Goal: Task Accomplishment & Management: Use online tool/utility

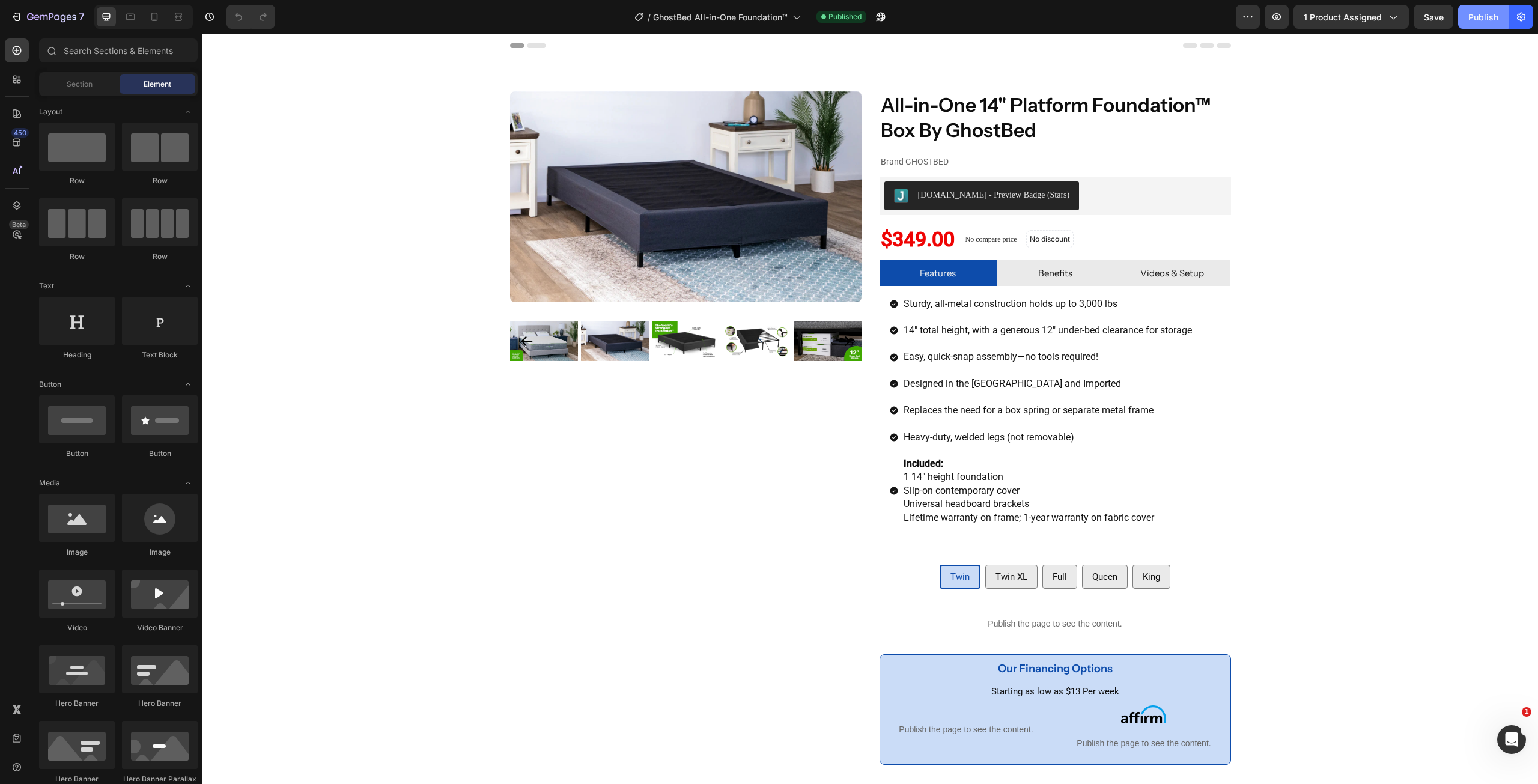
click at [1477, 18] on div "Publish" at bounding box center [1483, 17] width 30 height 13
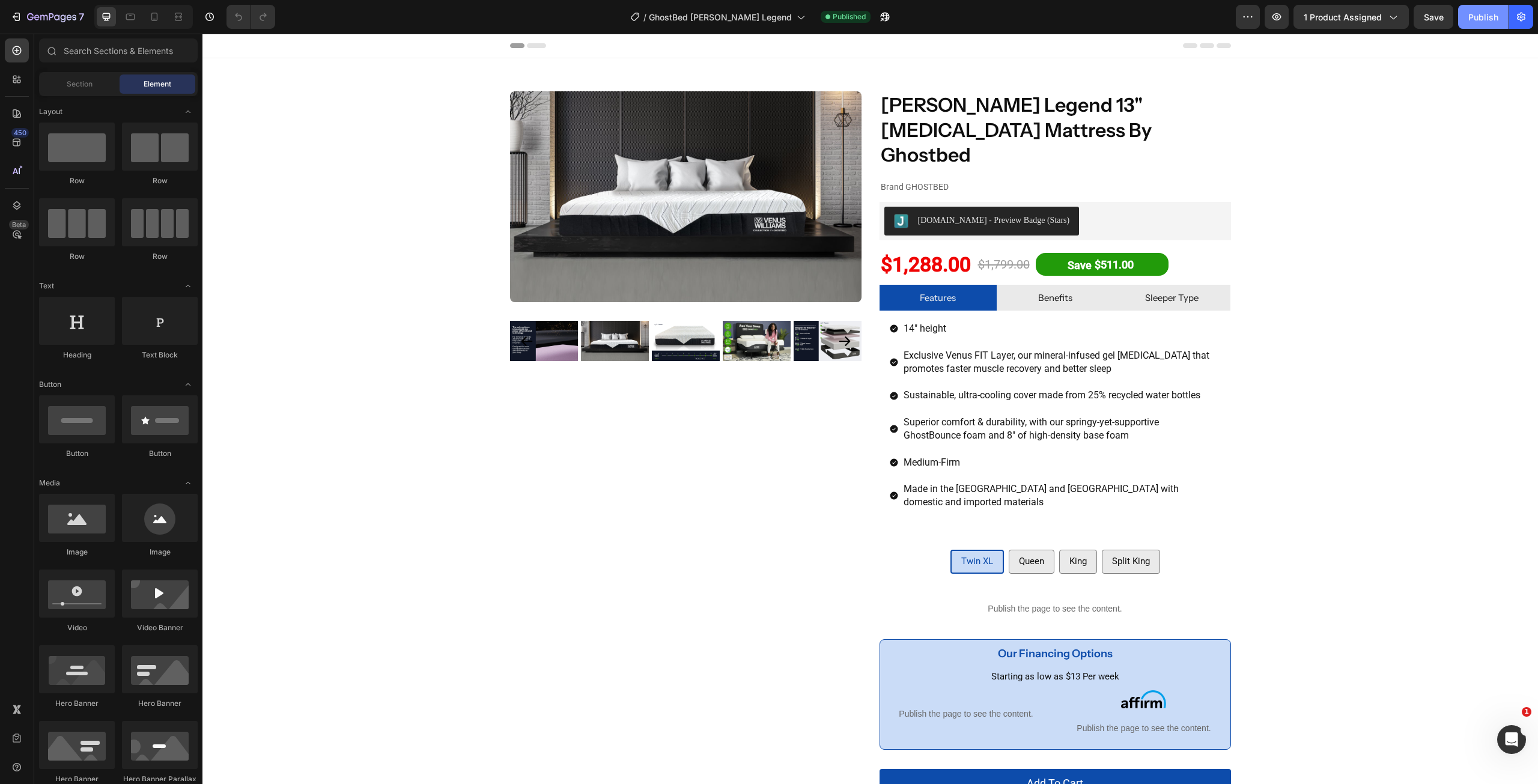
click at [1464, 24] on button "Publish" at bounding box center [1483, 17] width 50 height 24
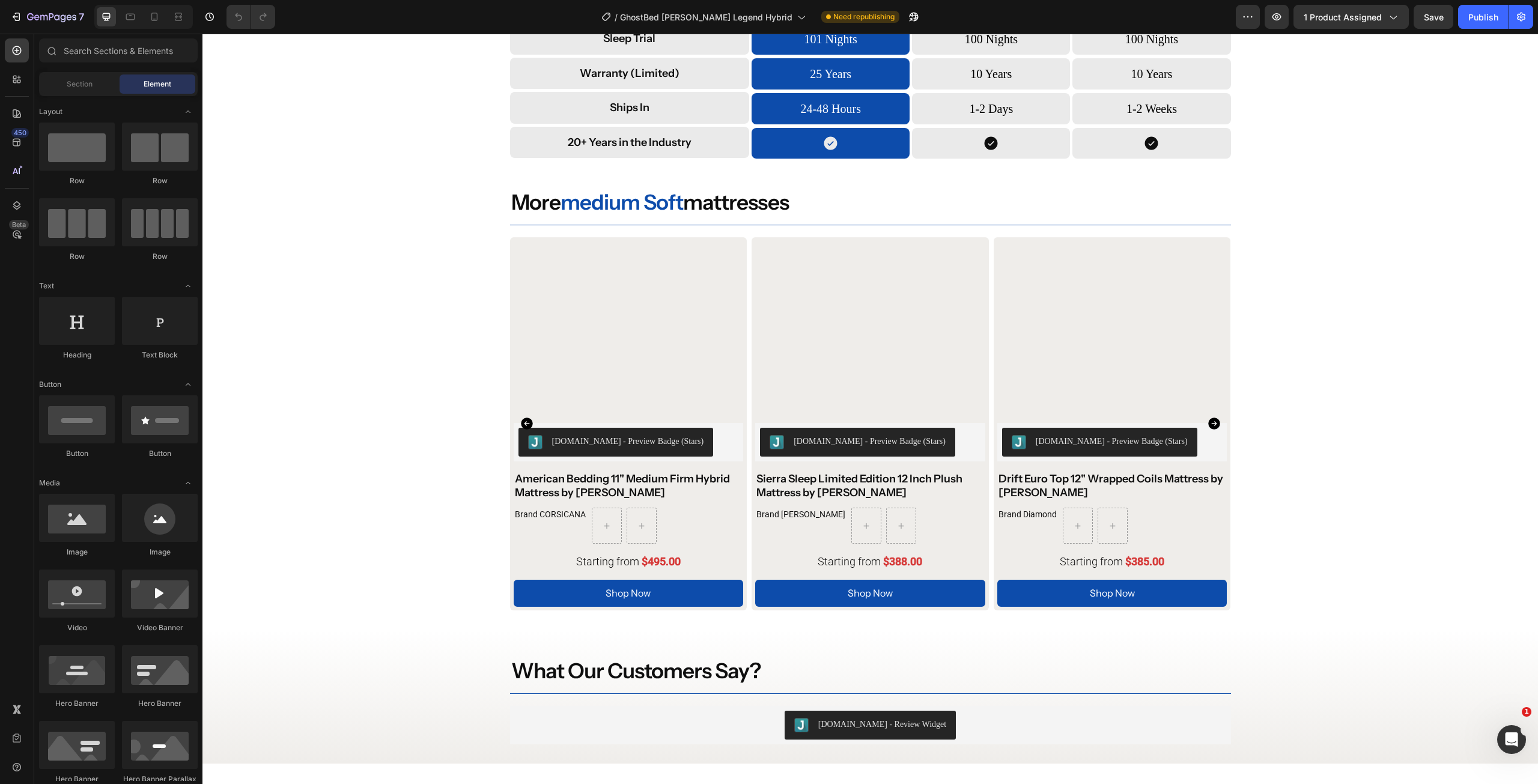
scroll to position [3431, 0]
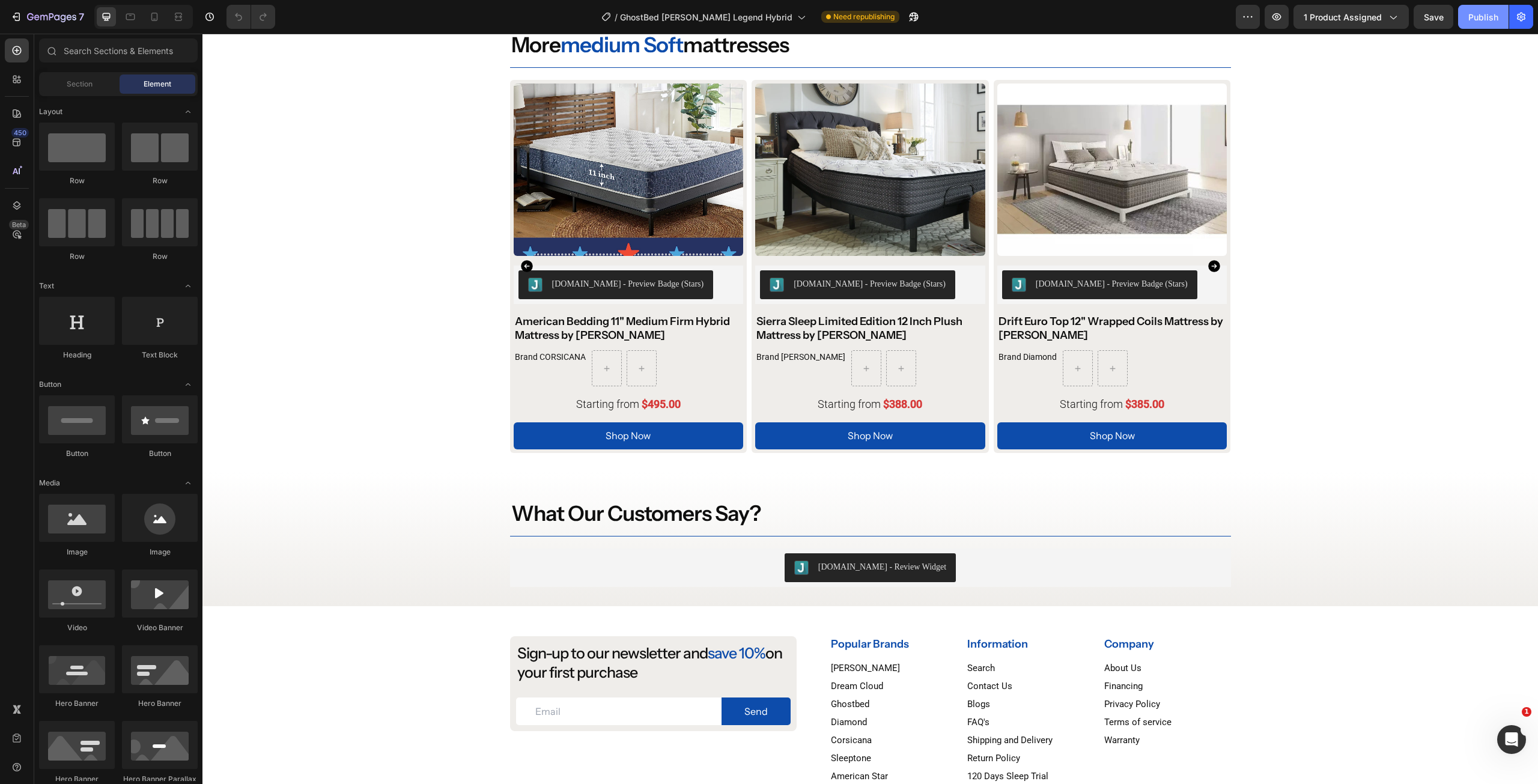
click at [1475, 24] on button "Publish" at bounding box center [1483, 17] width 50 height 24
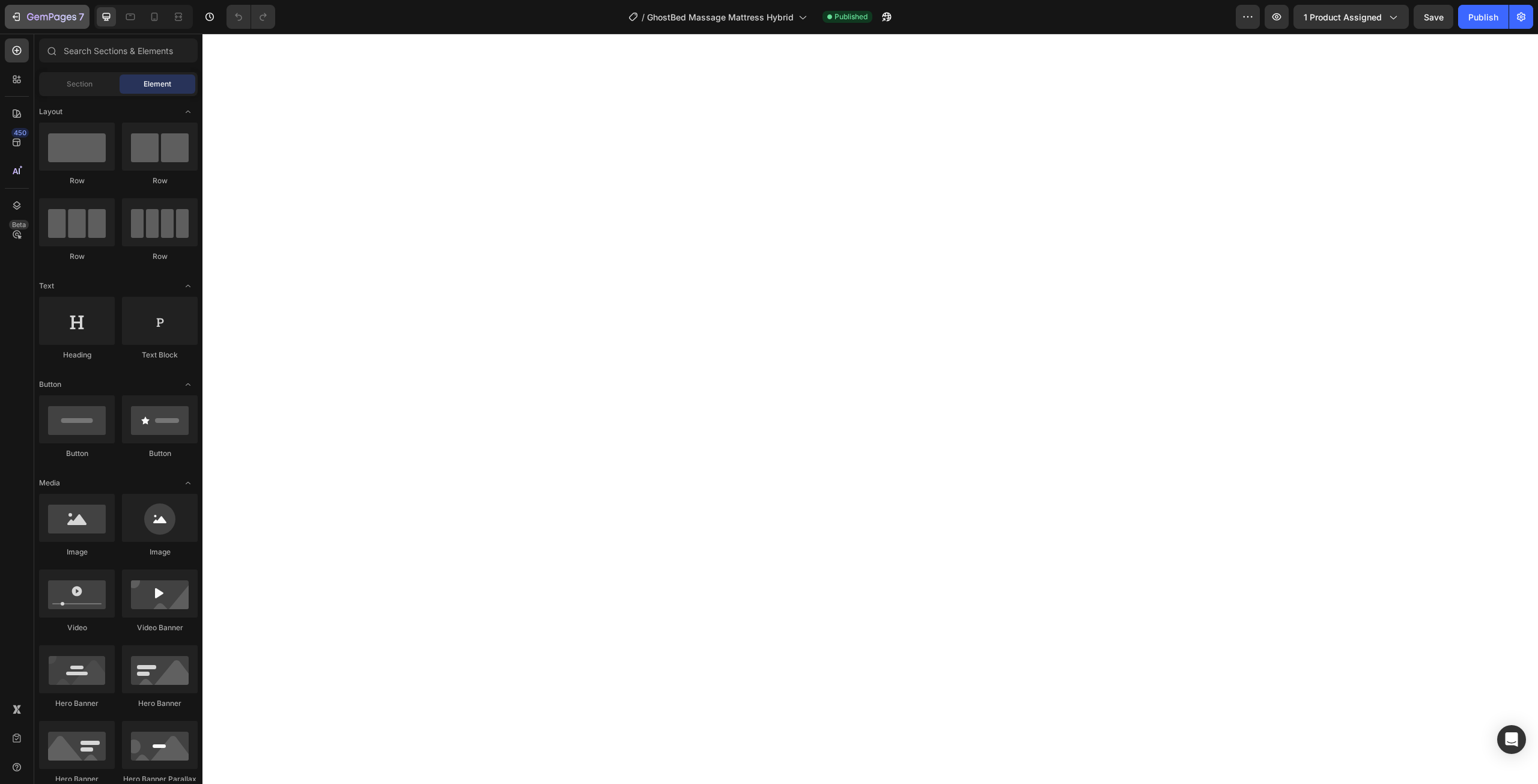
click at [21, 18] on icon "button" at bounding box center [16, 17] width 12 height 12
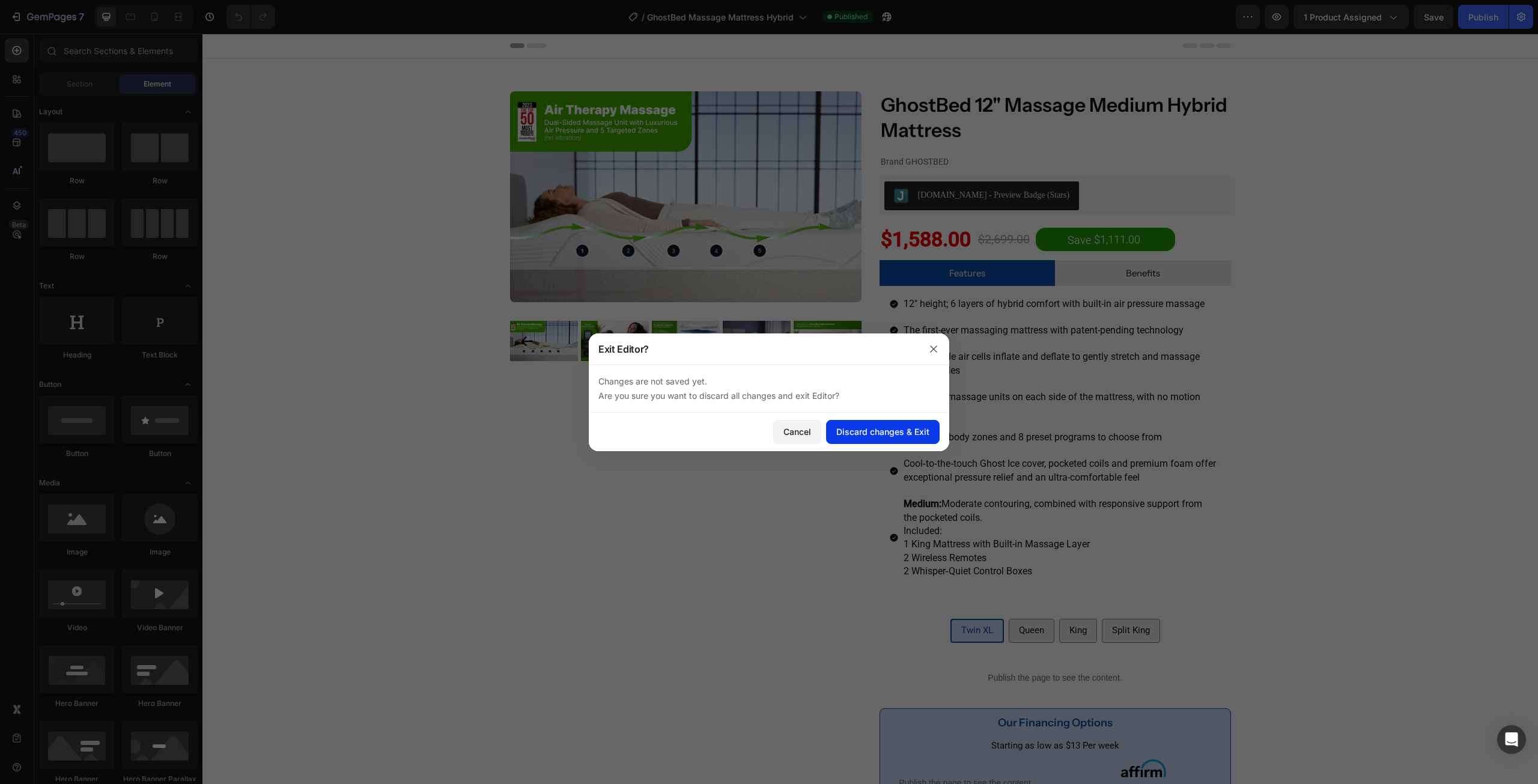
click at [866, 435] on div "Discard changes & Exit" at bounding box center [883, 431] width 93 height 13
click at [881, 429] on div "Discard changes & Exit" at bounding box center [883, 431] width 93 height 13
click at [885, 427] on div "Discard changes & Exit" at bounding box center [883, 431] width 93 height 13
click at [907, 435] on div "Discard changes & Exit" at bounding box center [883, 431] width 93 height 13
click at [862, 415] on div "Cancel Discard changes & Exit" at bounding box center [769, 431] width 361 height 38
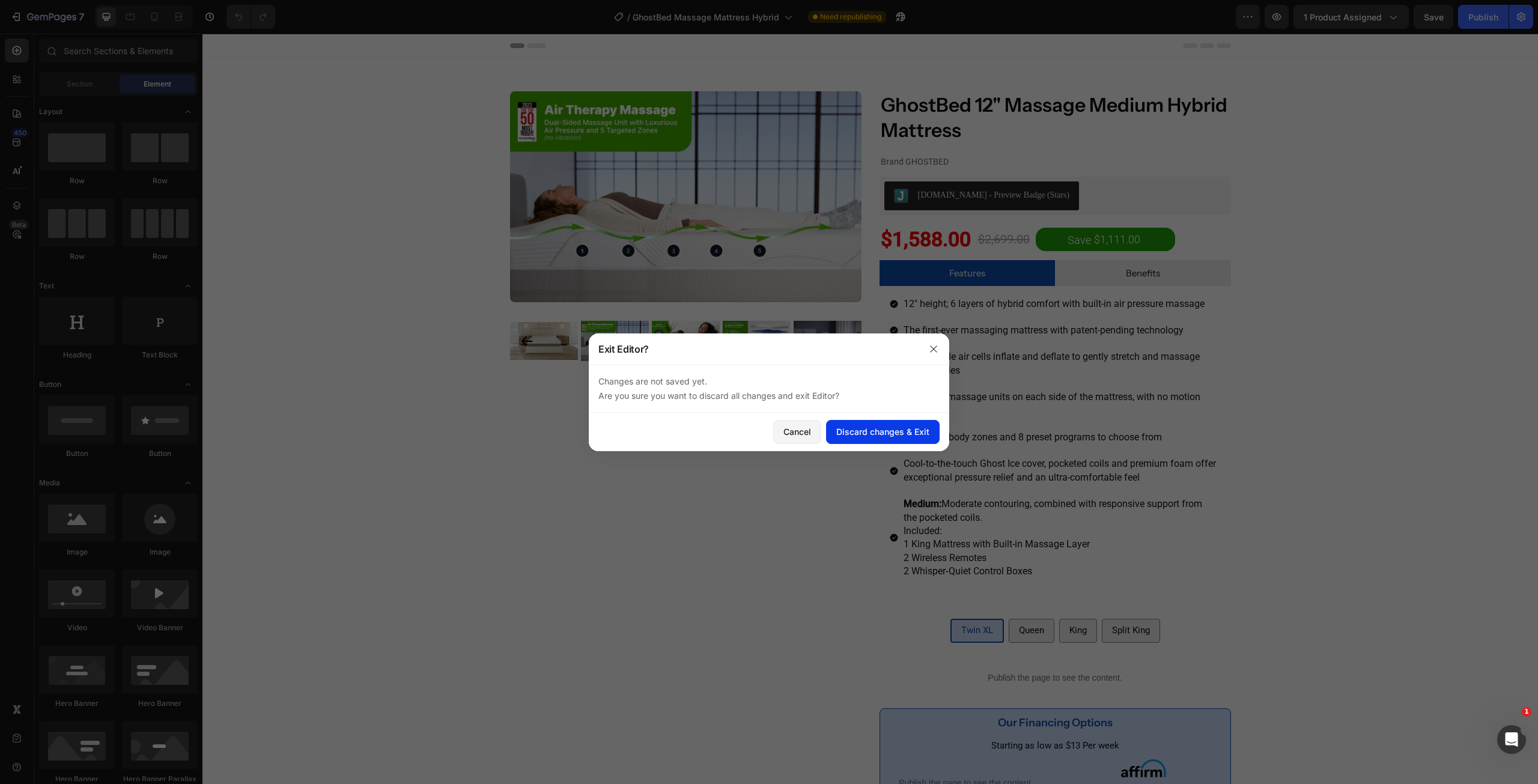
click at [858, 427] on div "Discard changes & Exit" at bounding box center [883, 431] width 93 height 13
click at [934, 341] on button "button" at bounding box center [933, 349] width 19 height 19
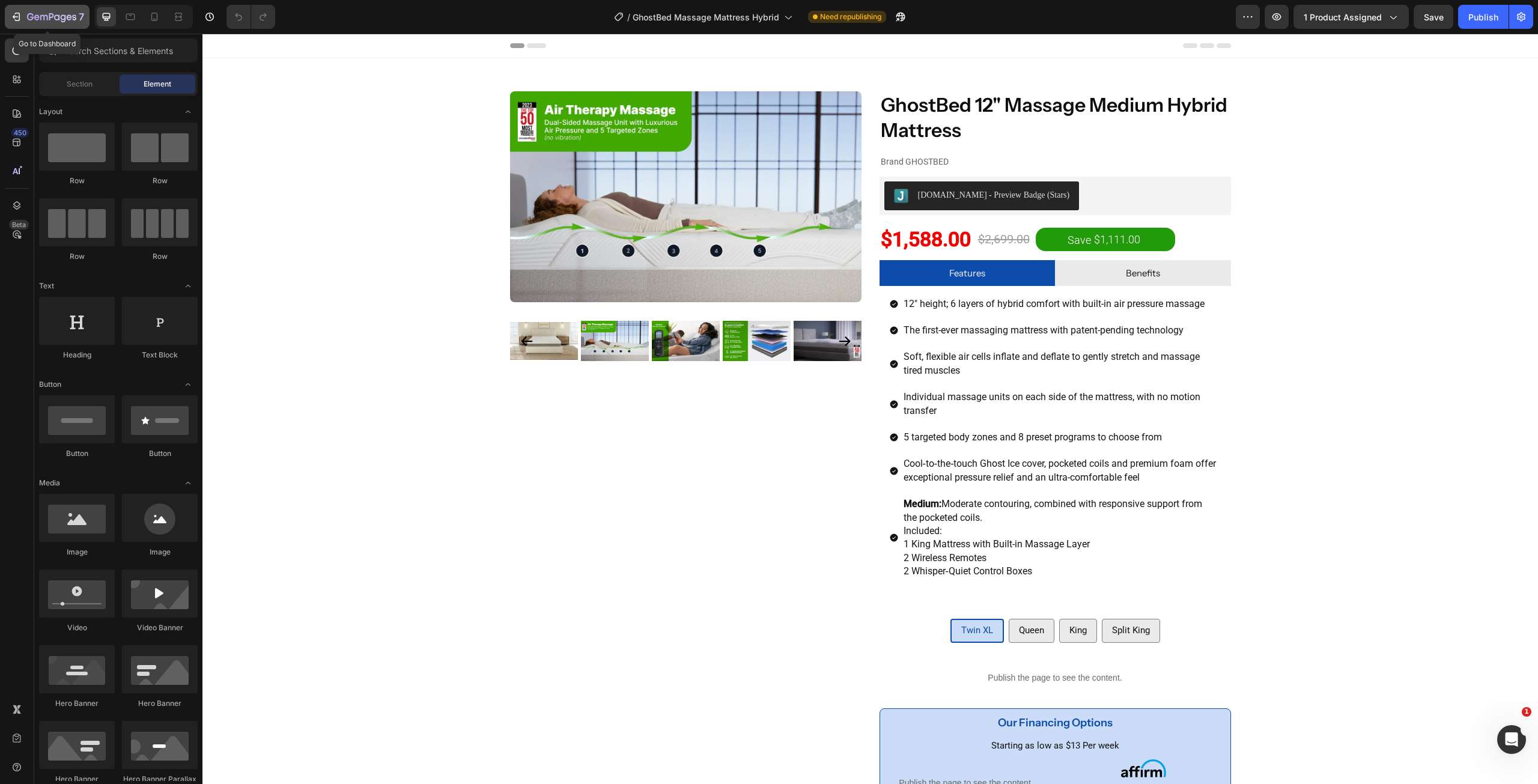
click at [41, 15] on icon "button" at bounding box center [44, 17] width 7 height 5
click at [17, 16] on icon "button" at bounding box center [16, 17] width 12 height 12
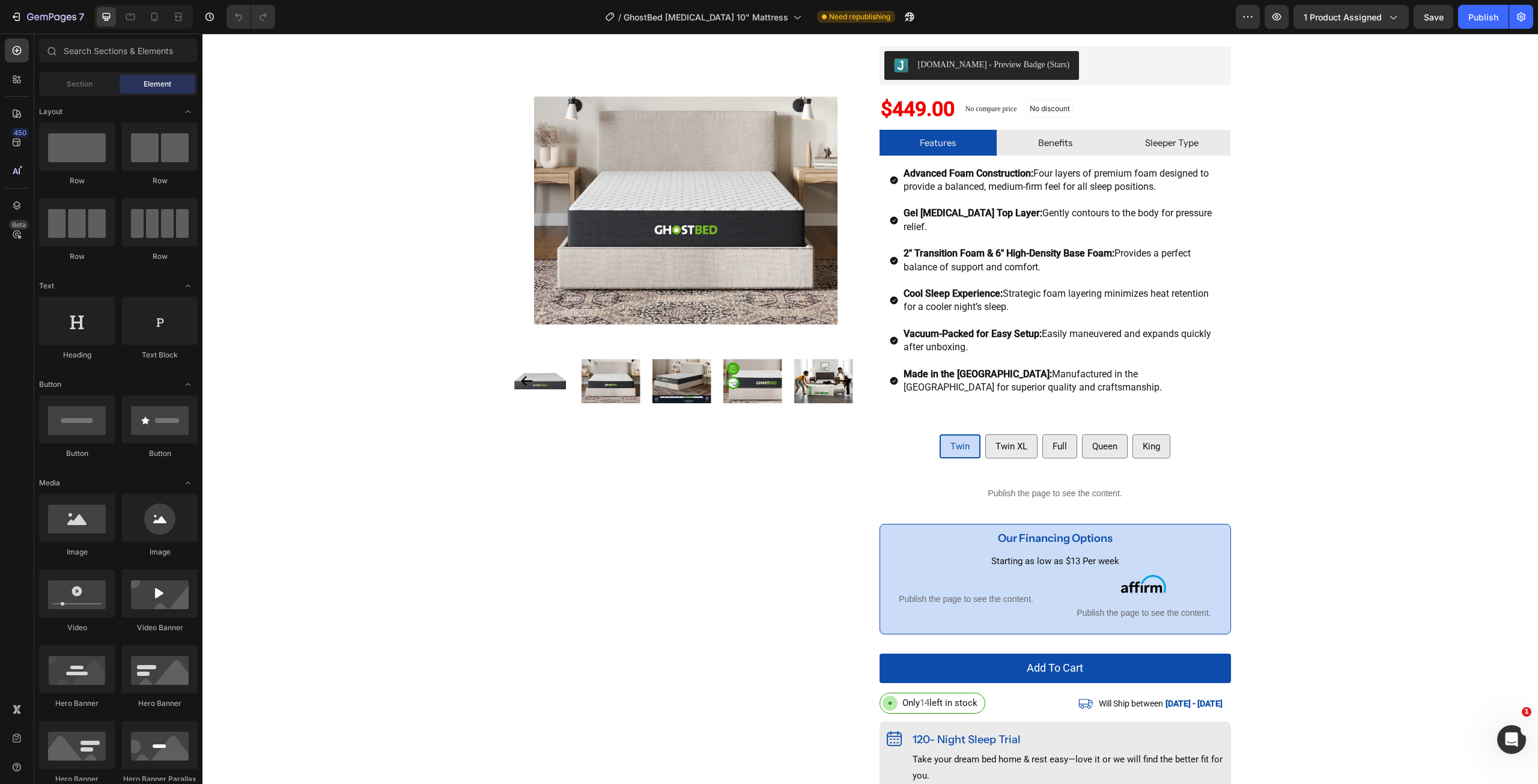
scroll to position [107, 0]
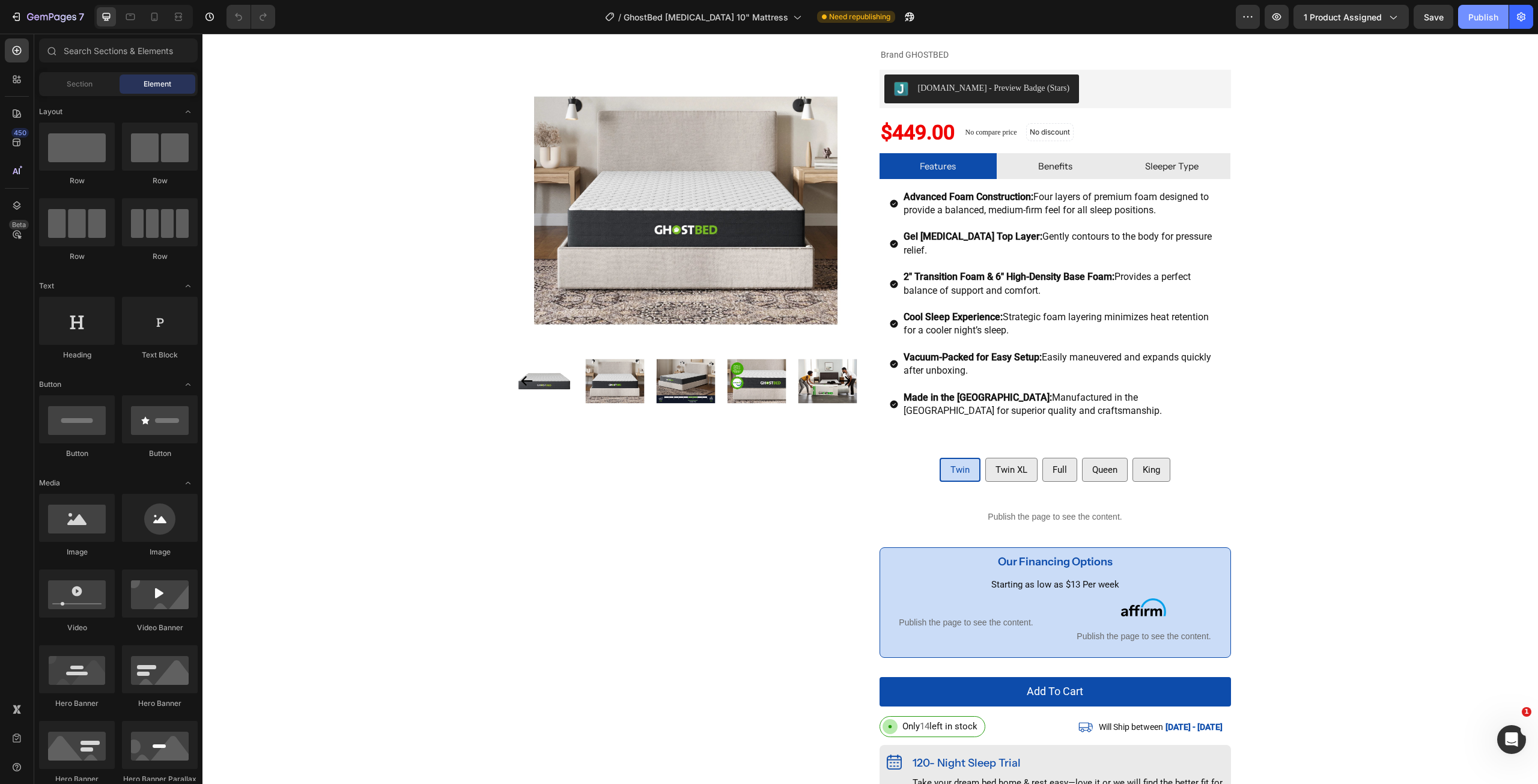
click at [1471, 18] on div "Publish" at bounding box center [1483, 17] width 30 height 13
click at [1486, 23] on div "Publish" at bounding box center [1483, 17] width 30 height 13
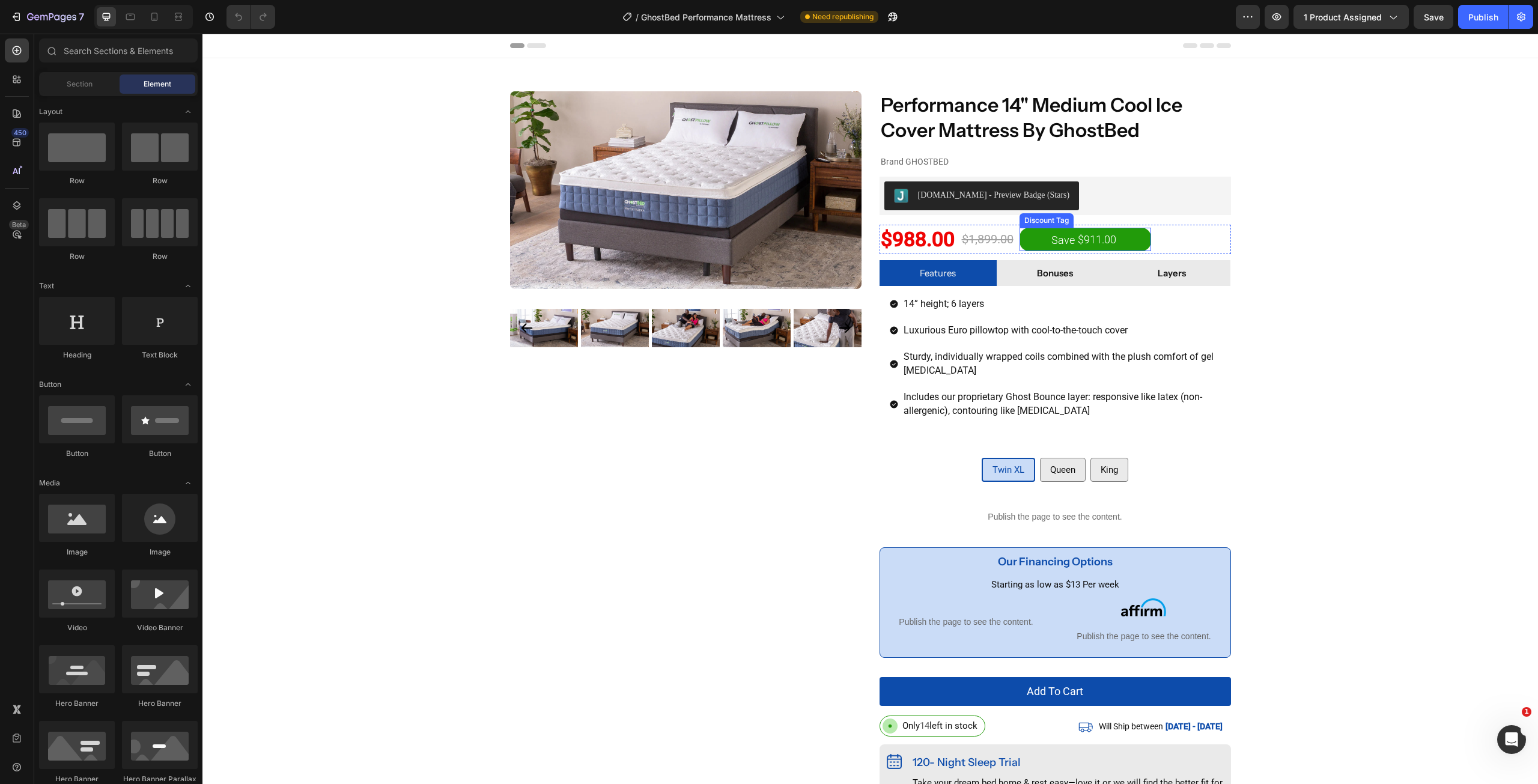
click at [1094, 242] on div "$911.00" at bounding box center [1096, 240] width 41 height 16
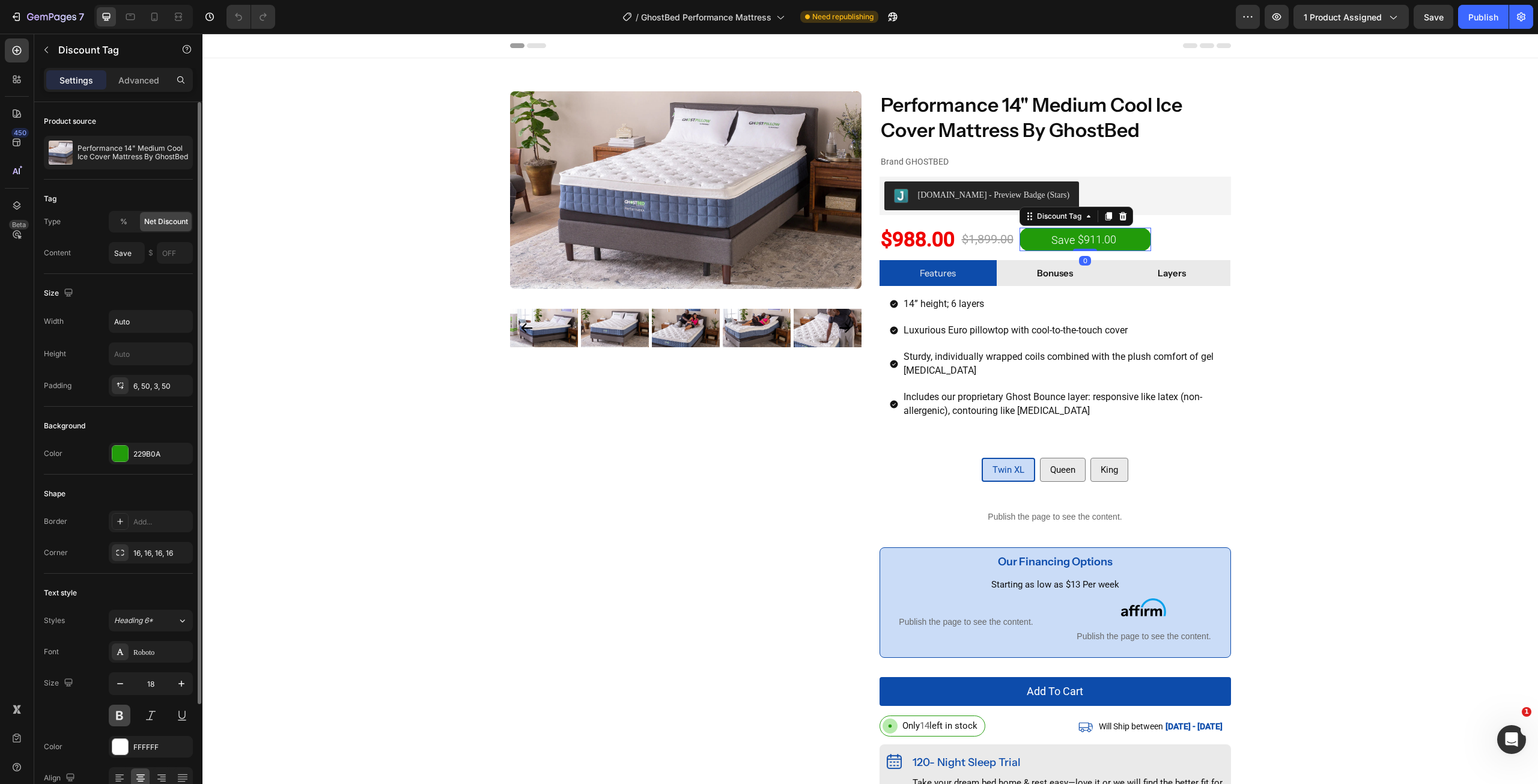
click at [112, 715] on button at bounding box center [119, 715] width 21 height 21
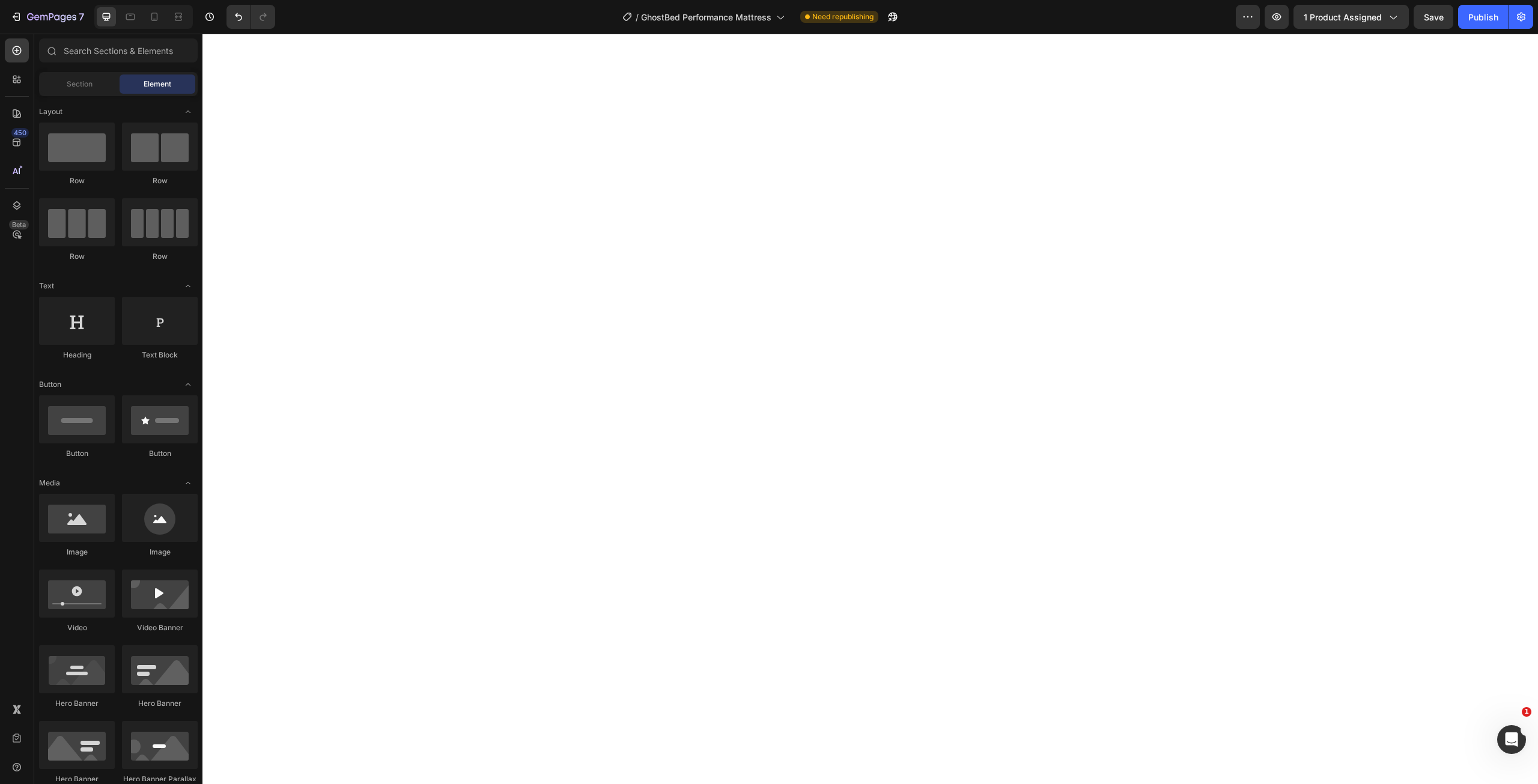
scroll to position [126, 0]
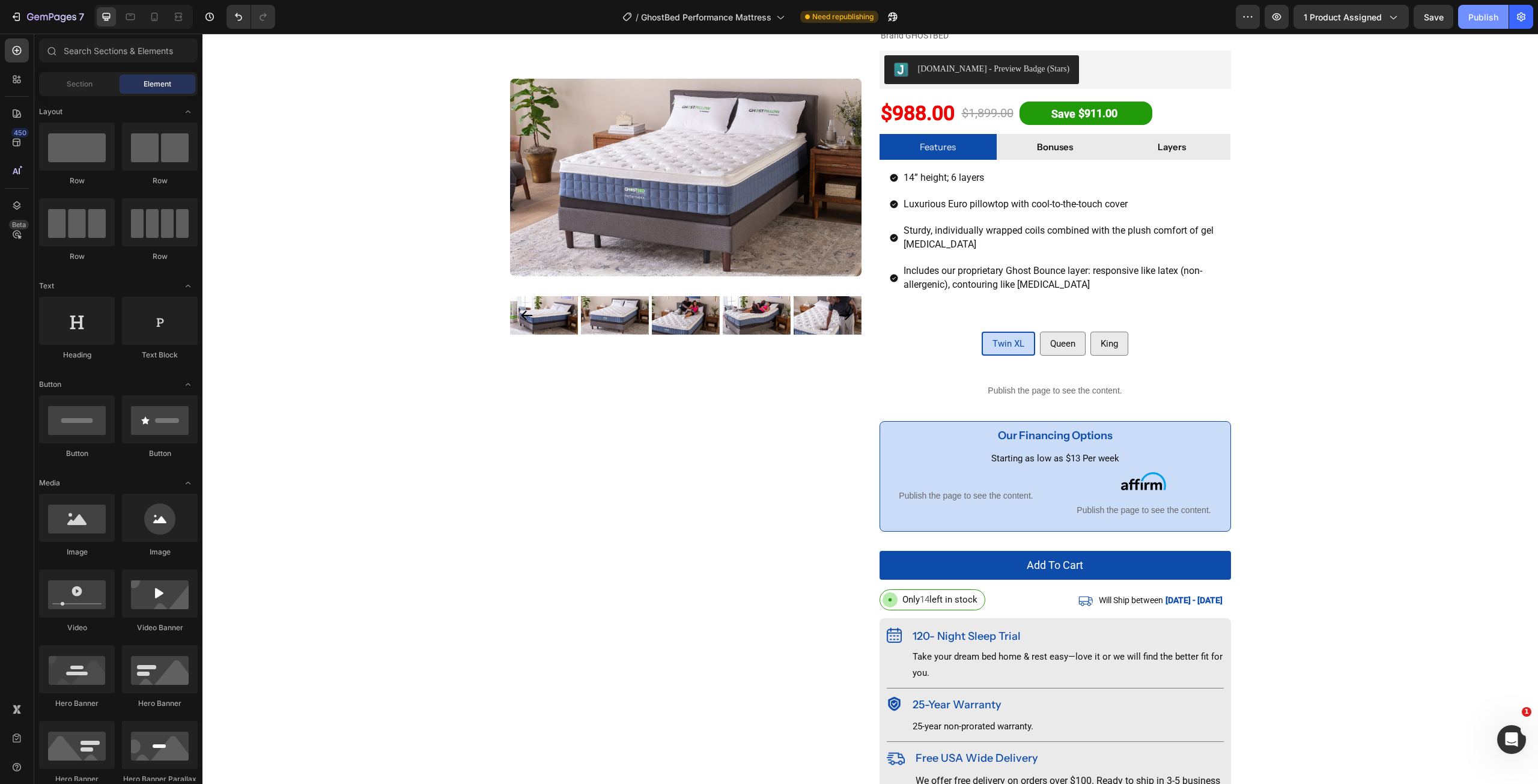
click at [1461, 10] on button "Publish" at bounding box center [1483, 17] width 50 height 24
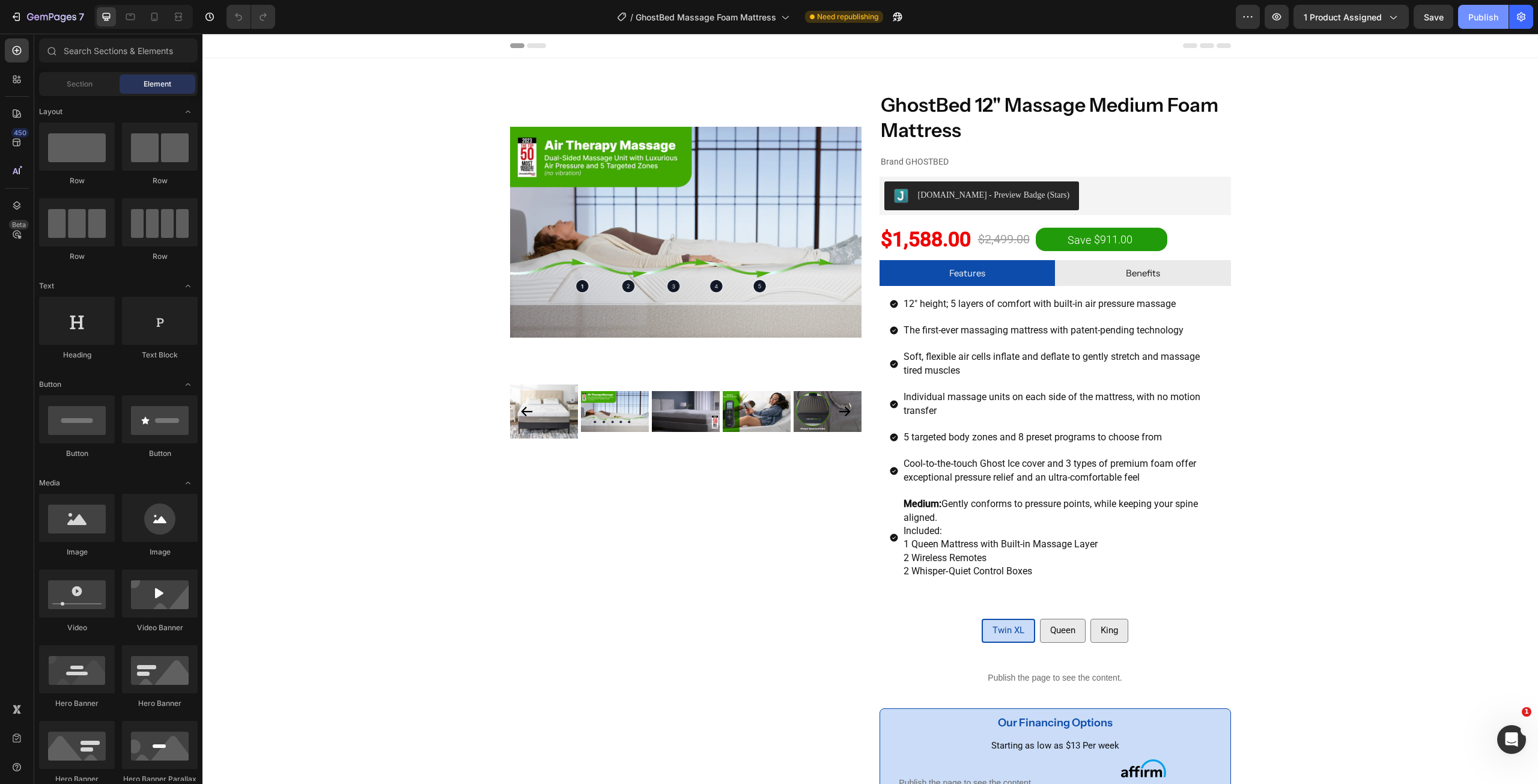
click at [1477, 21] on div "Publish" at bounding box center [1483, 17] width 30 height 13
click at [1123, 237] on div "$911.00" at bounding box center [1112, 240] width 41 height 16
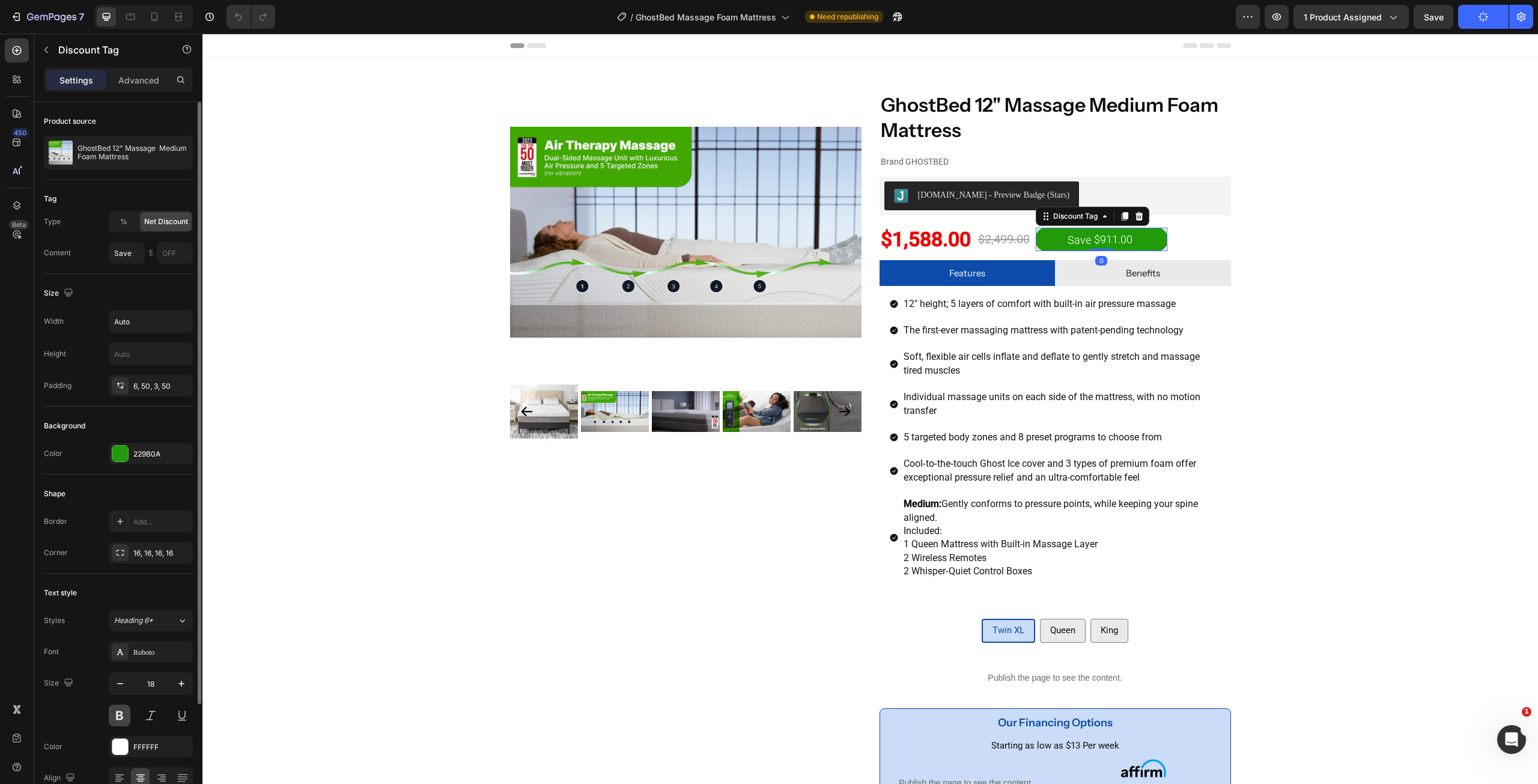
click at [115, 720] on button at bounding box center [119, 715] width 21 height 21
click at [1503, 13] on button "Publish" at bounding box center [1483, 17] width 50 height 24
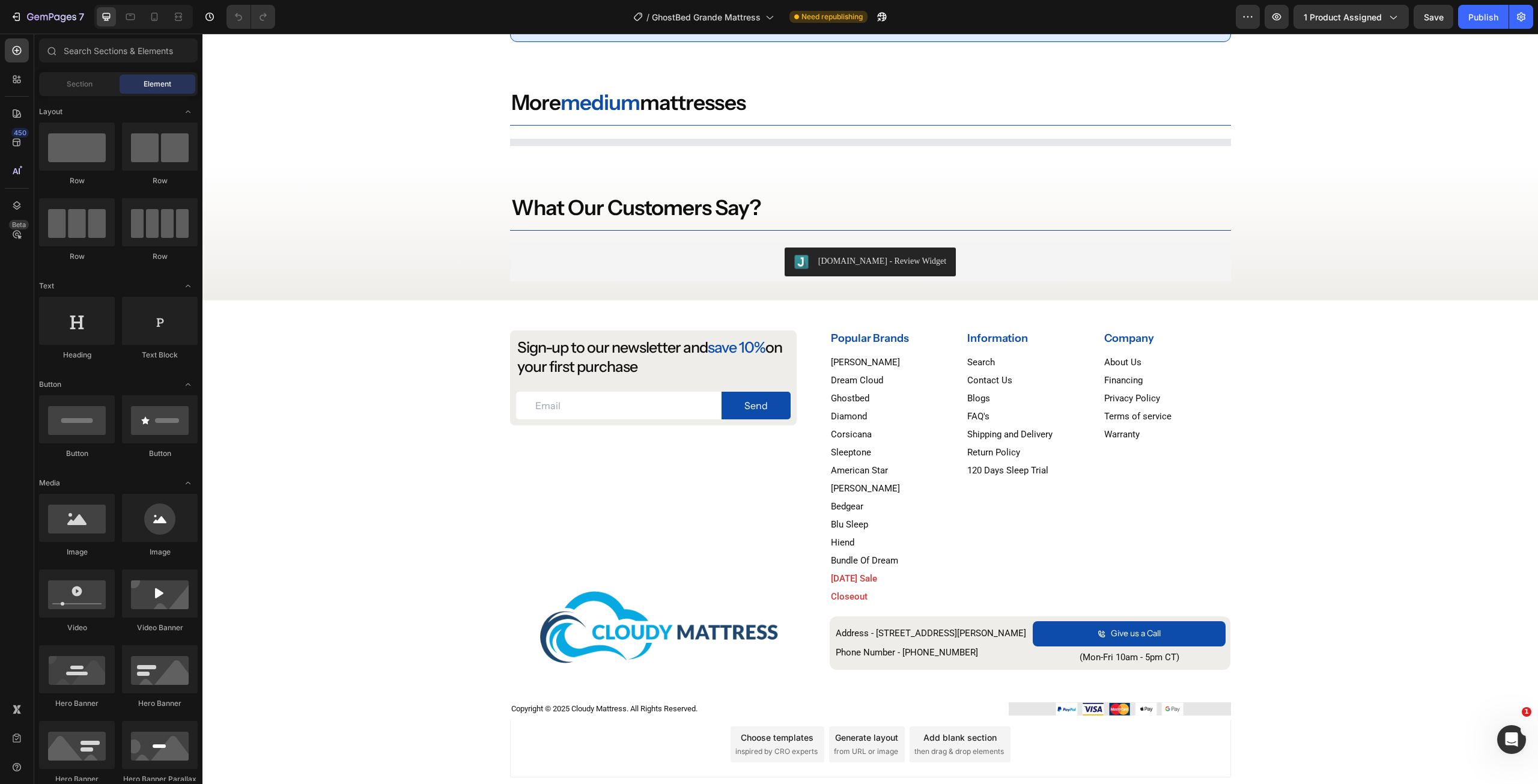
scroll to position [2703, 0]
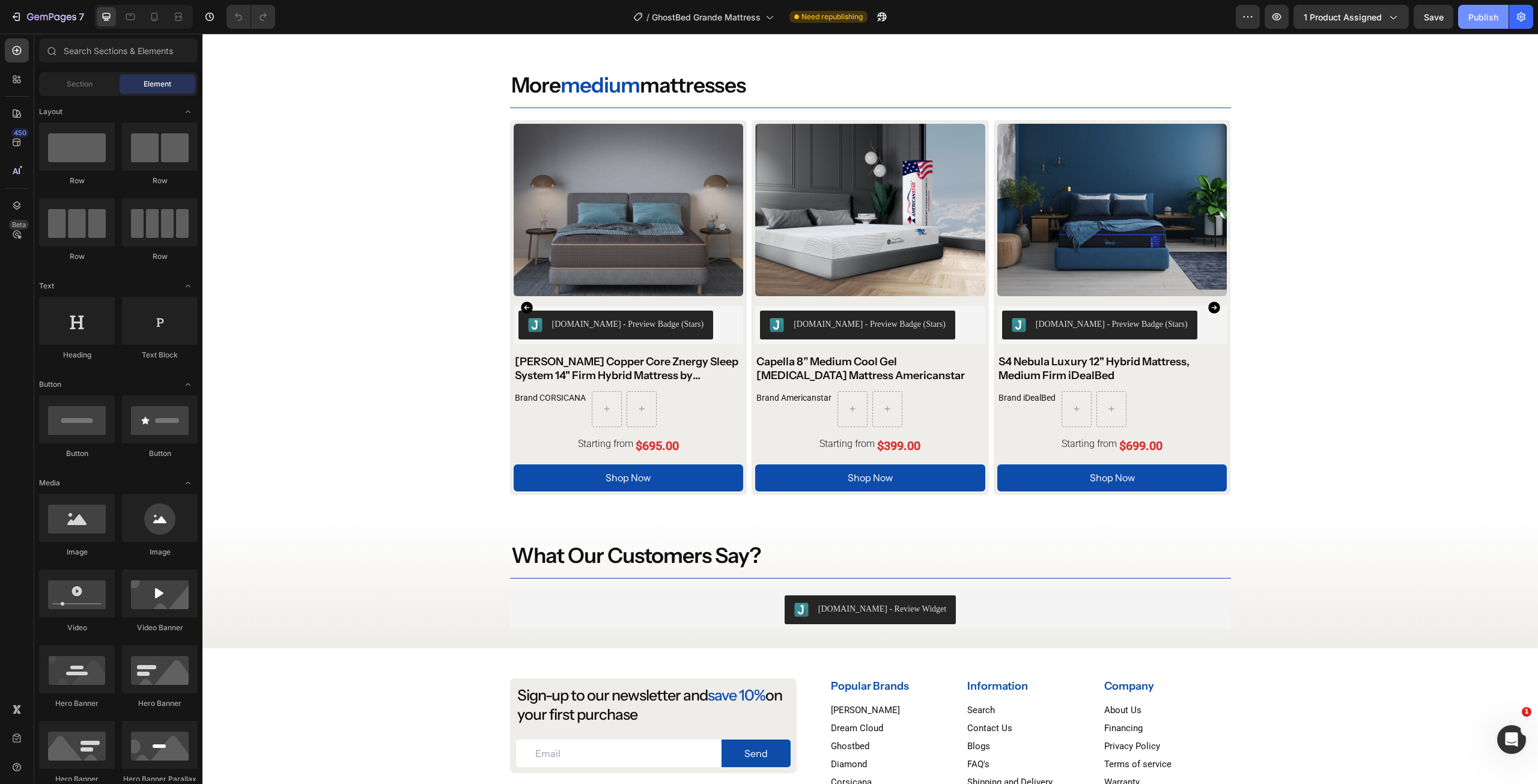
click at [1472, 22] on div "Publish" at bounding box center [1483, 17] width 30 height 13
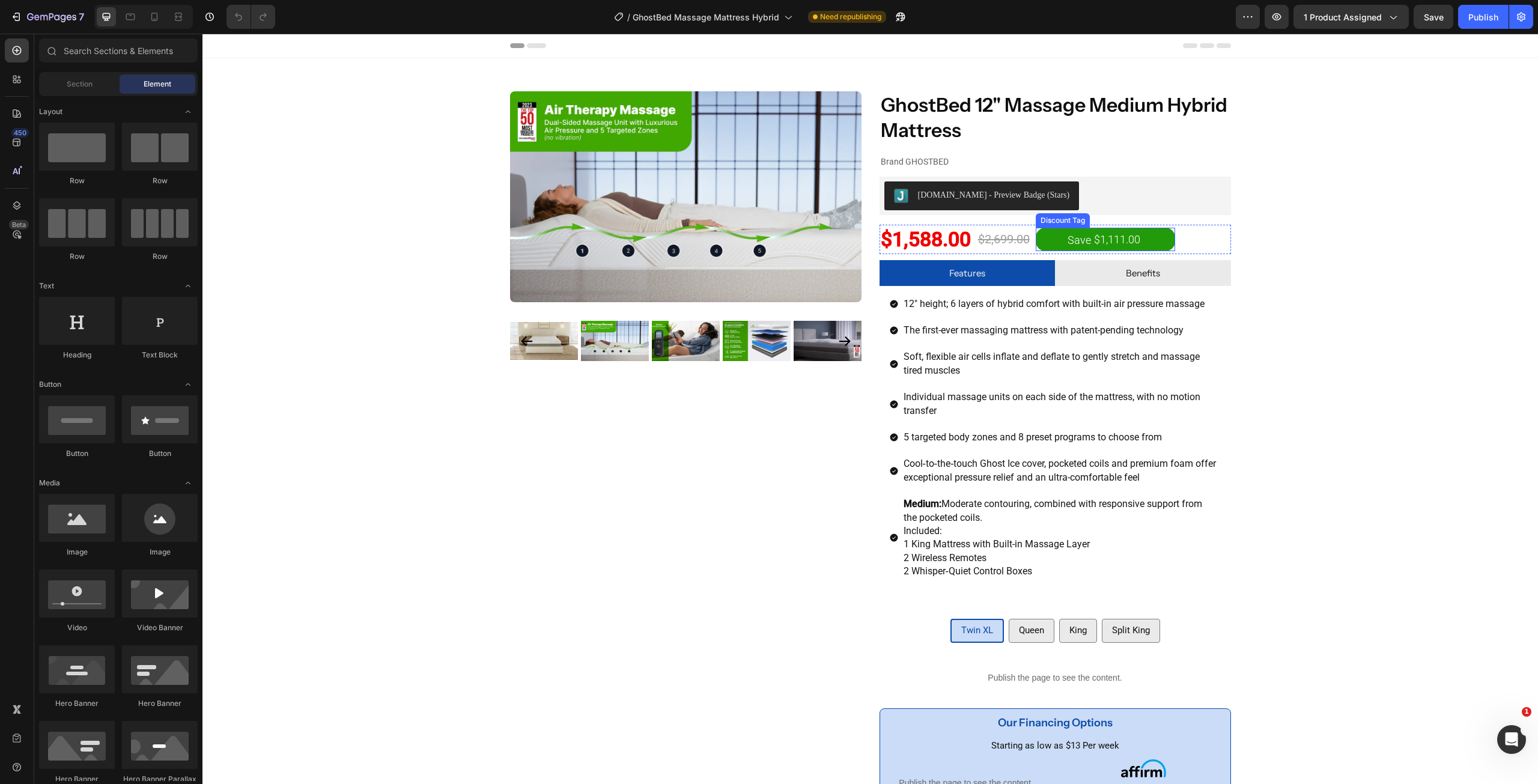
click at [1132, 238] on div "$1,111.00" at bounding box center [1117, 240] width 49 height 16
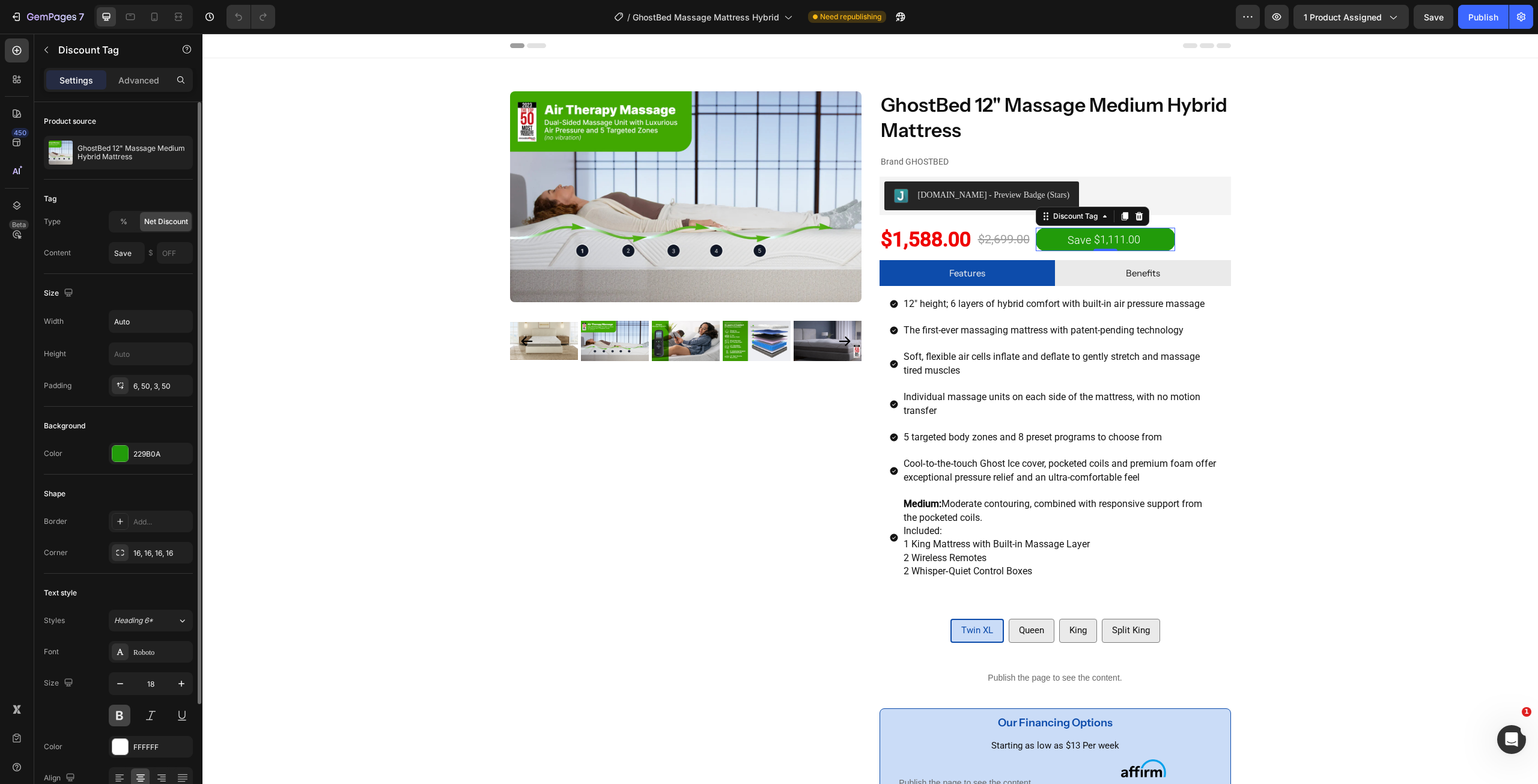
click at [120, 721] on button at bounding box center [119, 715] width 21 height 21
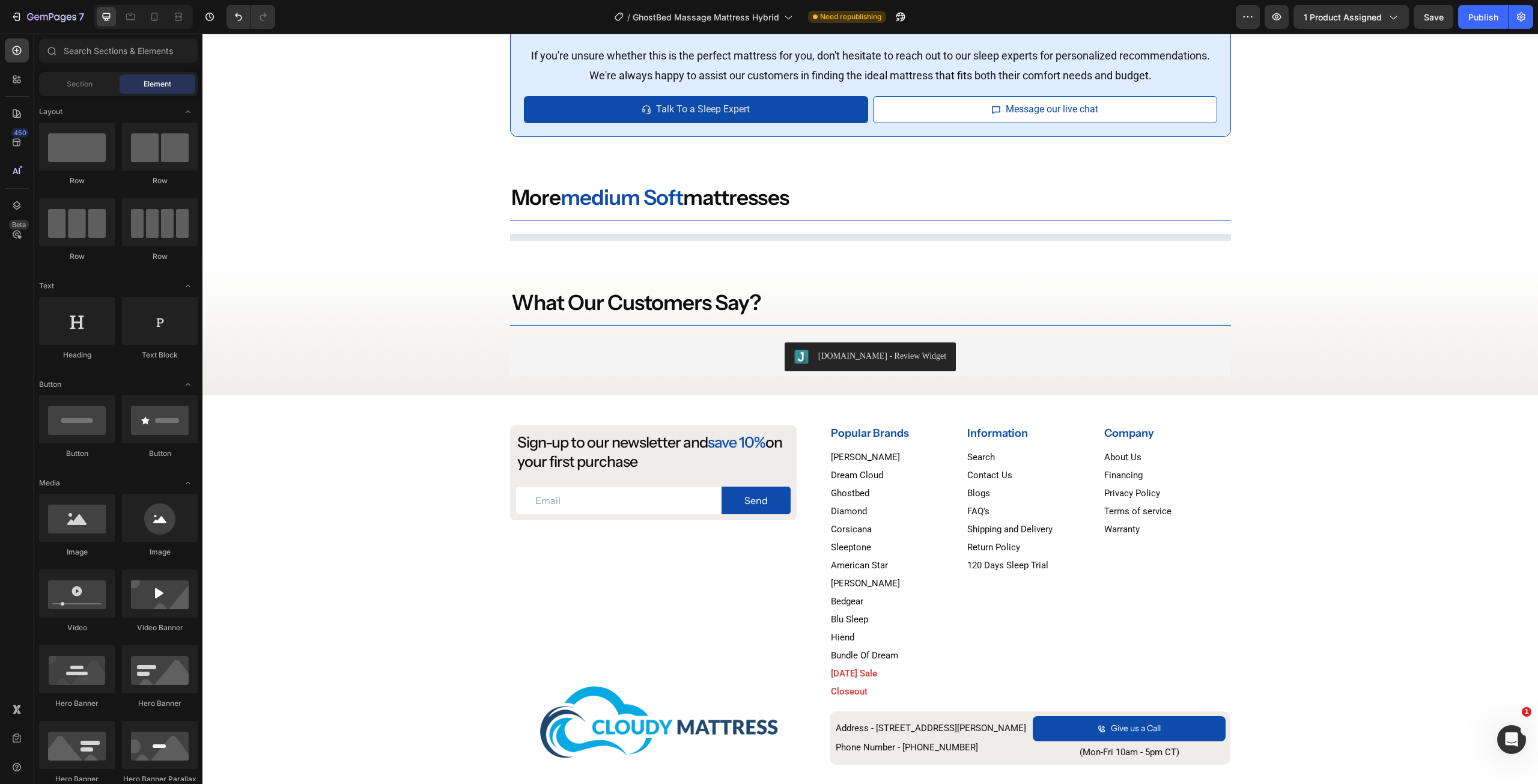
scroll to position [2459, 0]
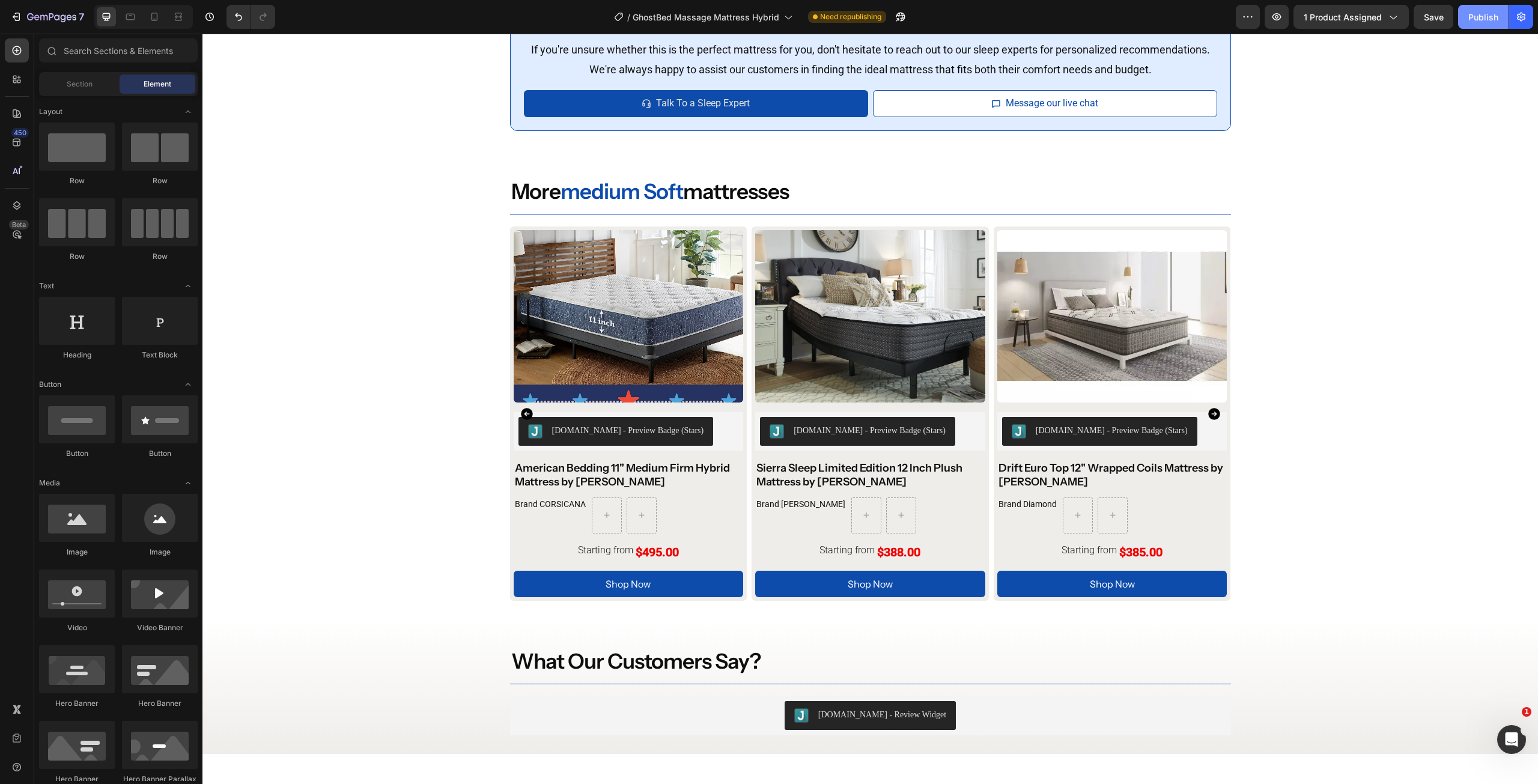
click at [1483, 21] on div "Publish" at bounding box center [1483, 17] width 30 height 13
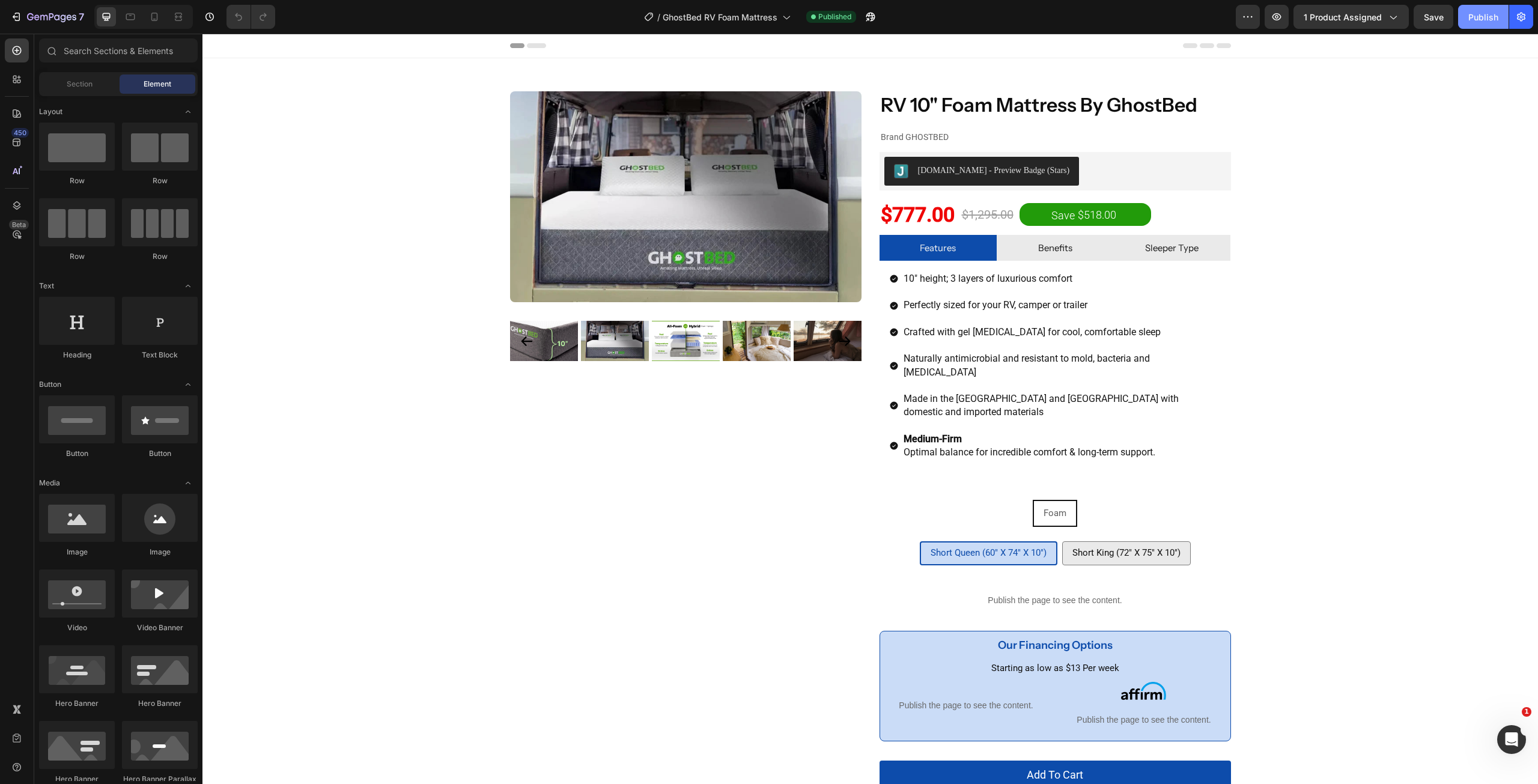
click at [1477, 16] on div "Publish" at bounding box center [1483, 17] width 30 height 13
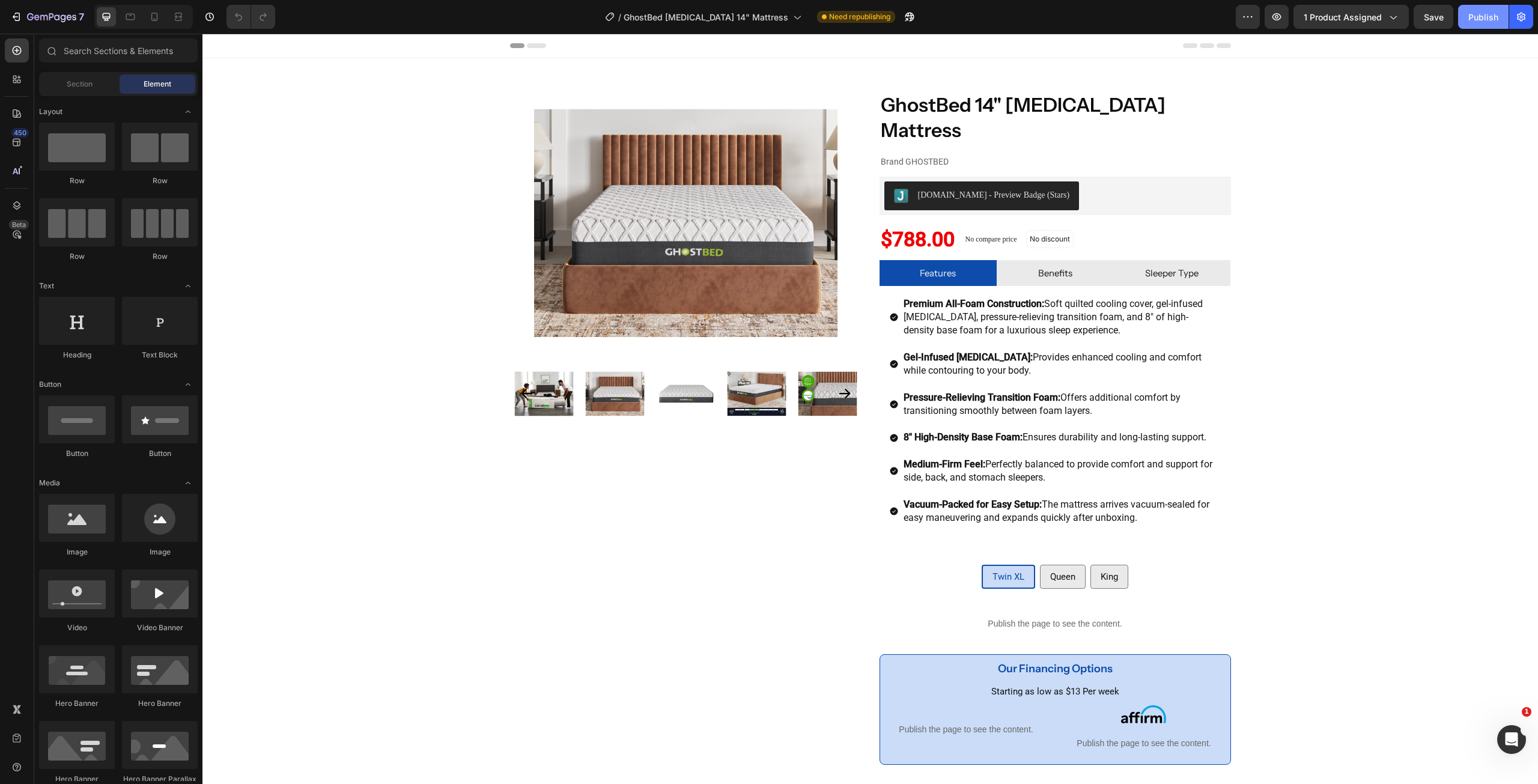
click at [1471, 9] on button "Publish" at bounding box center [1483, 17] width 50 height 24
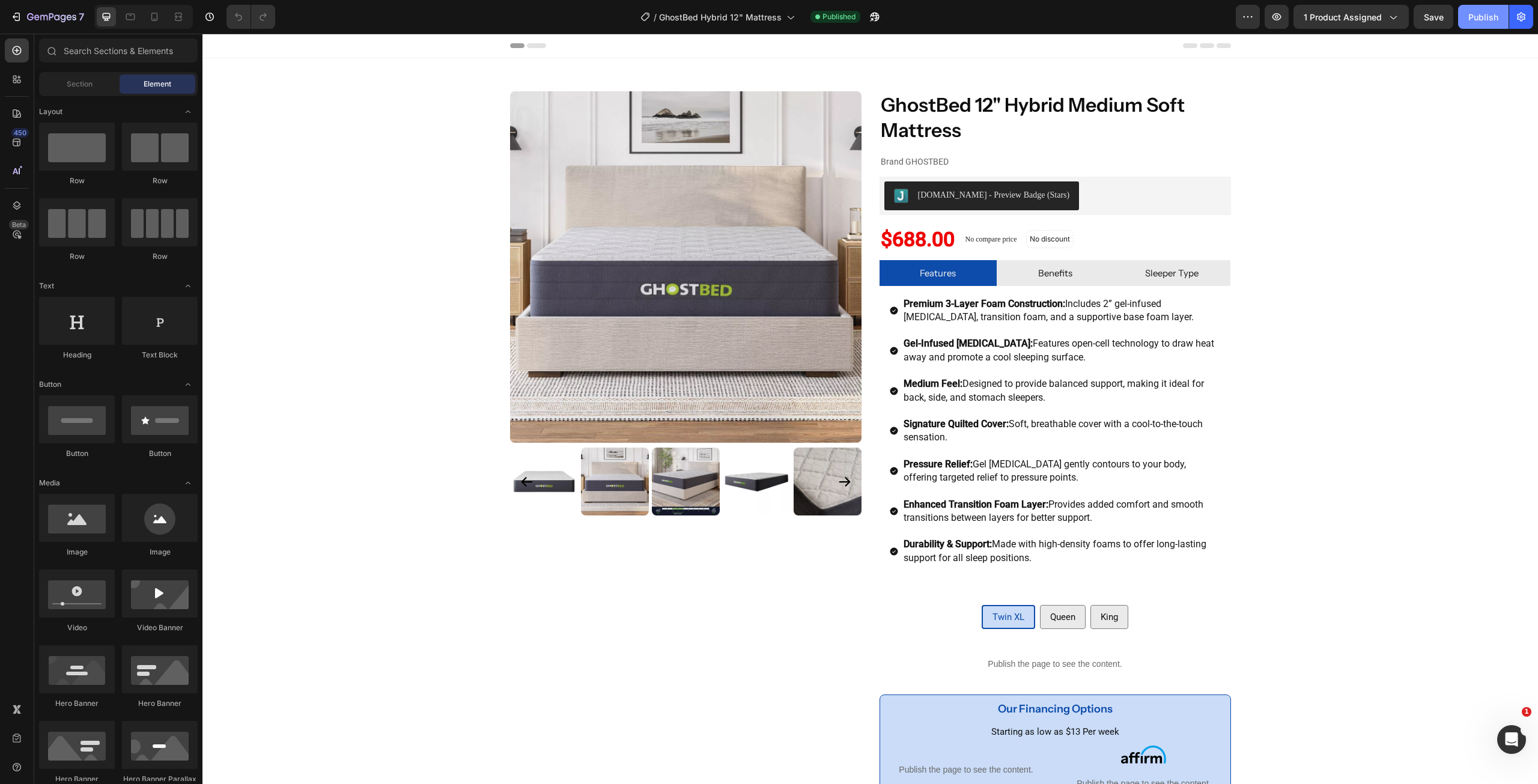
click at [1477, 15] on div "Publish" at bounding box center [1483, 17] width 30 height 13
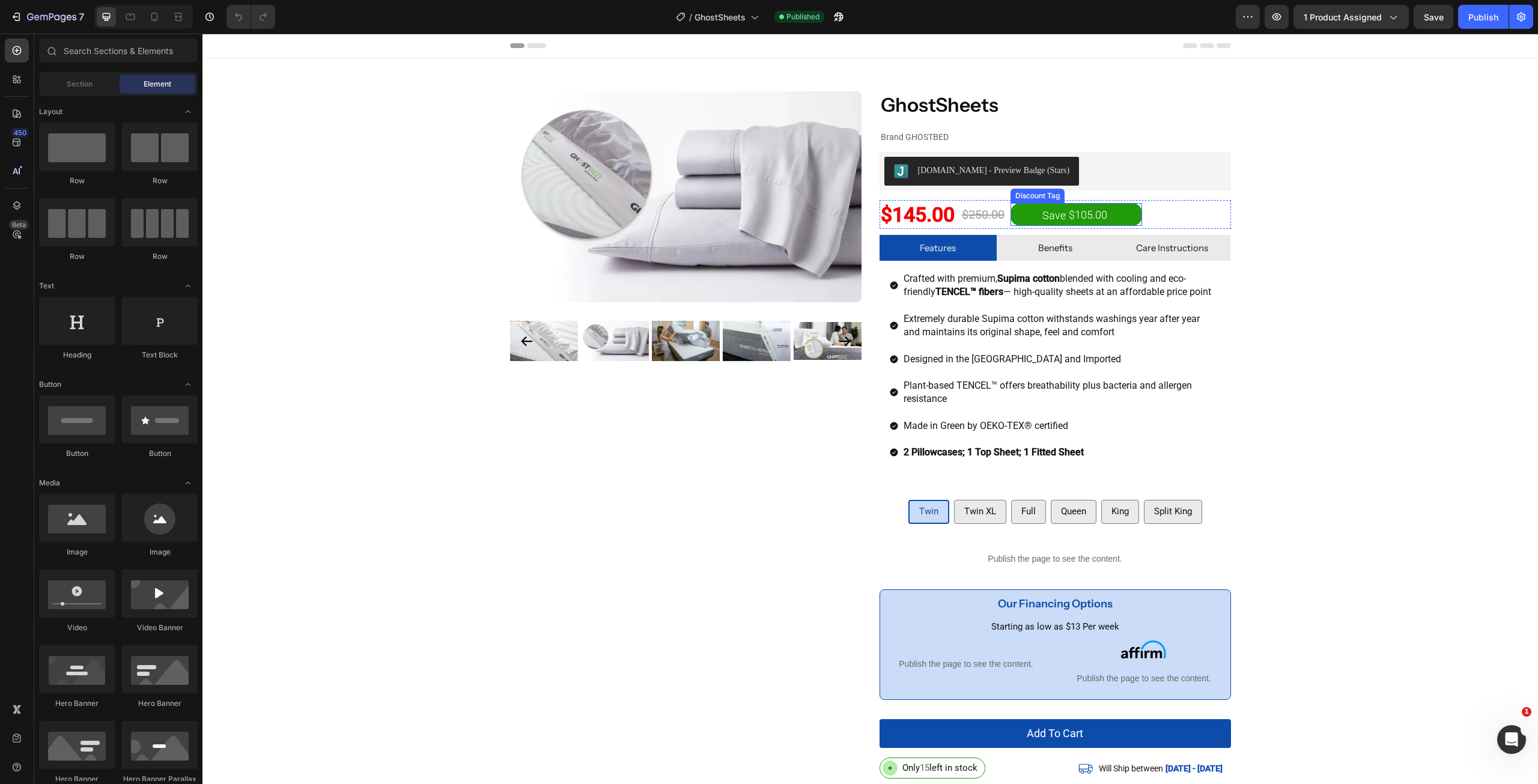
click at [1099, 211] on div "$105.00" at bounding box center [1087, 215] width 41 height 16
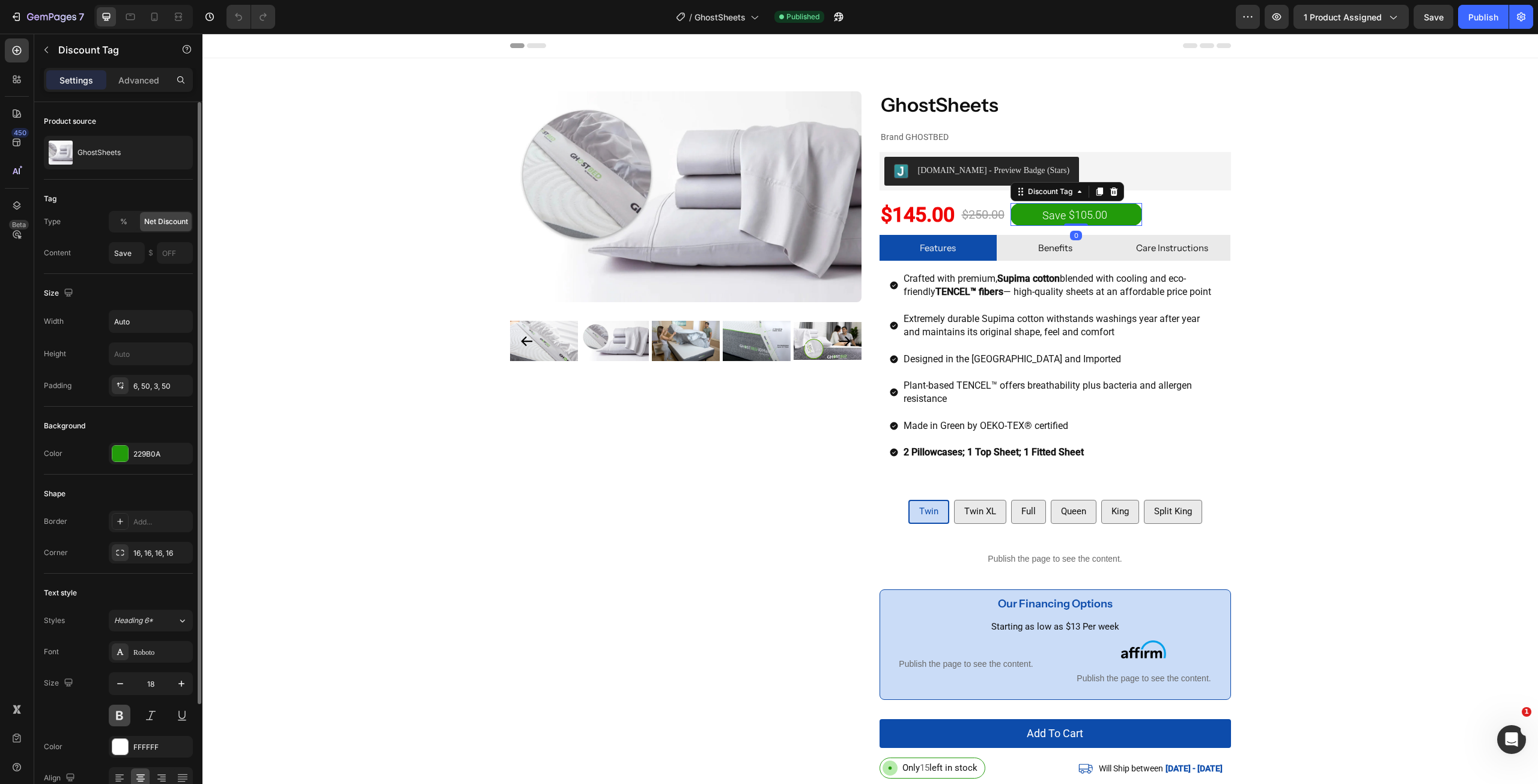
click at [112, 717] on button at bounding box center [119, 715] width 21 height 21
click at [1486, 20] on div "Publish" at bounding box center [1483, 17] width 30 height 13
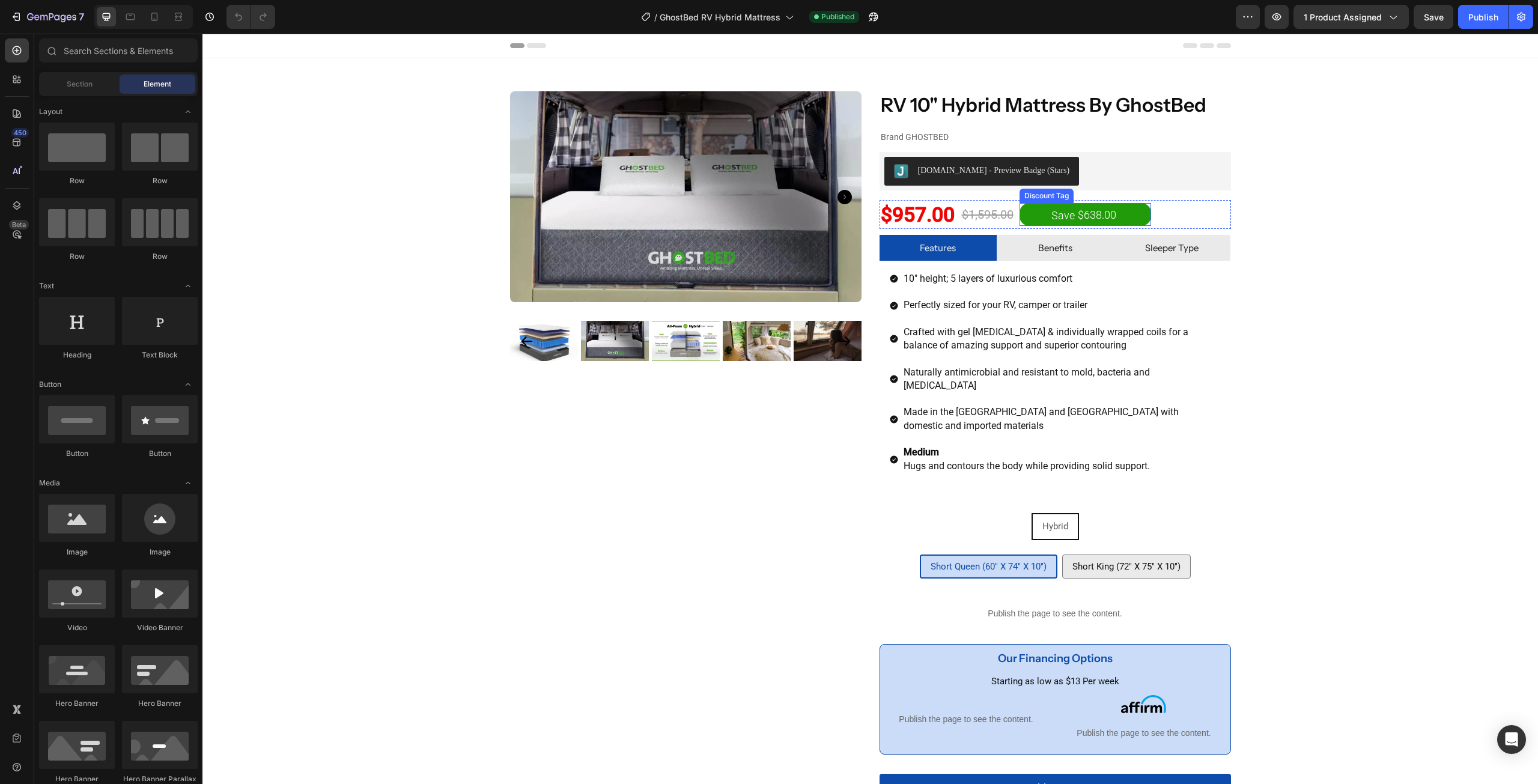
click at [1087, 209] on div "$638.00" at bounding box center [1096, 215] width 41 height 16
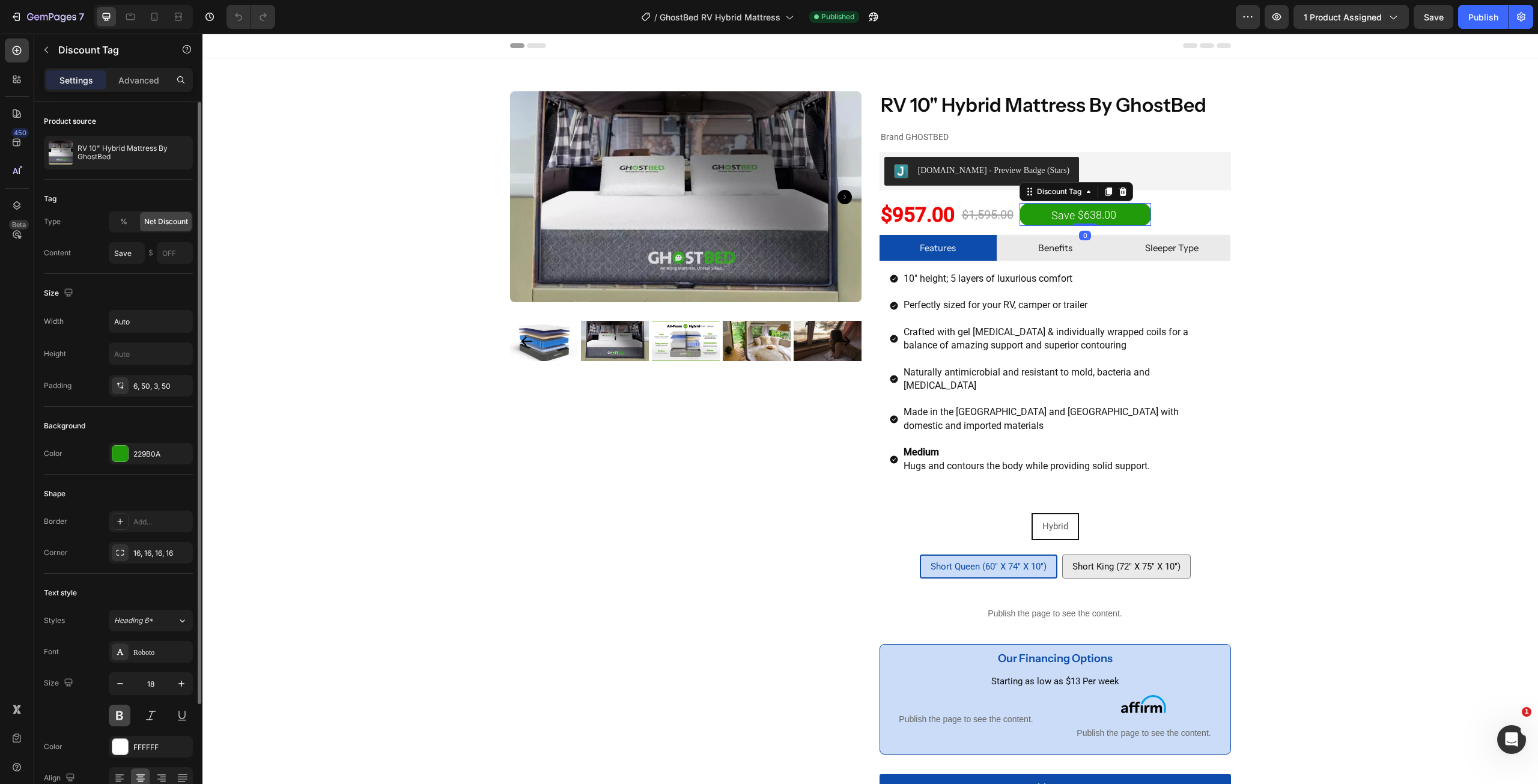
click at [113, 721] on button at bounding box center [119, 715] width 21 height 21
drag, startPoint x: 1476, startPoint y: 15, endPoint x: 1475, endPoint y: 26, distance: 11.0
click at [1477, 14] on div "Publish" at bounding box center [1483, 17] width 30 height 13
click at [1486, 16] on div "Publish" at bounding box center [1483, 17] width 30 height 13
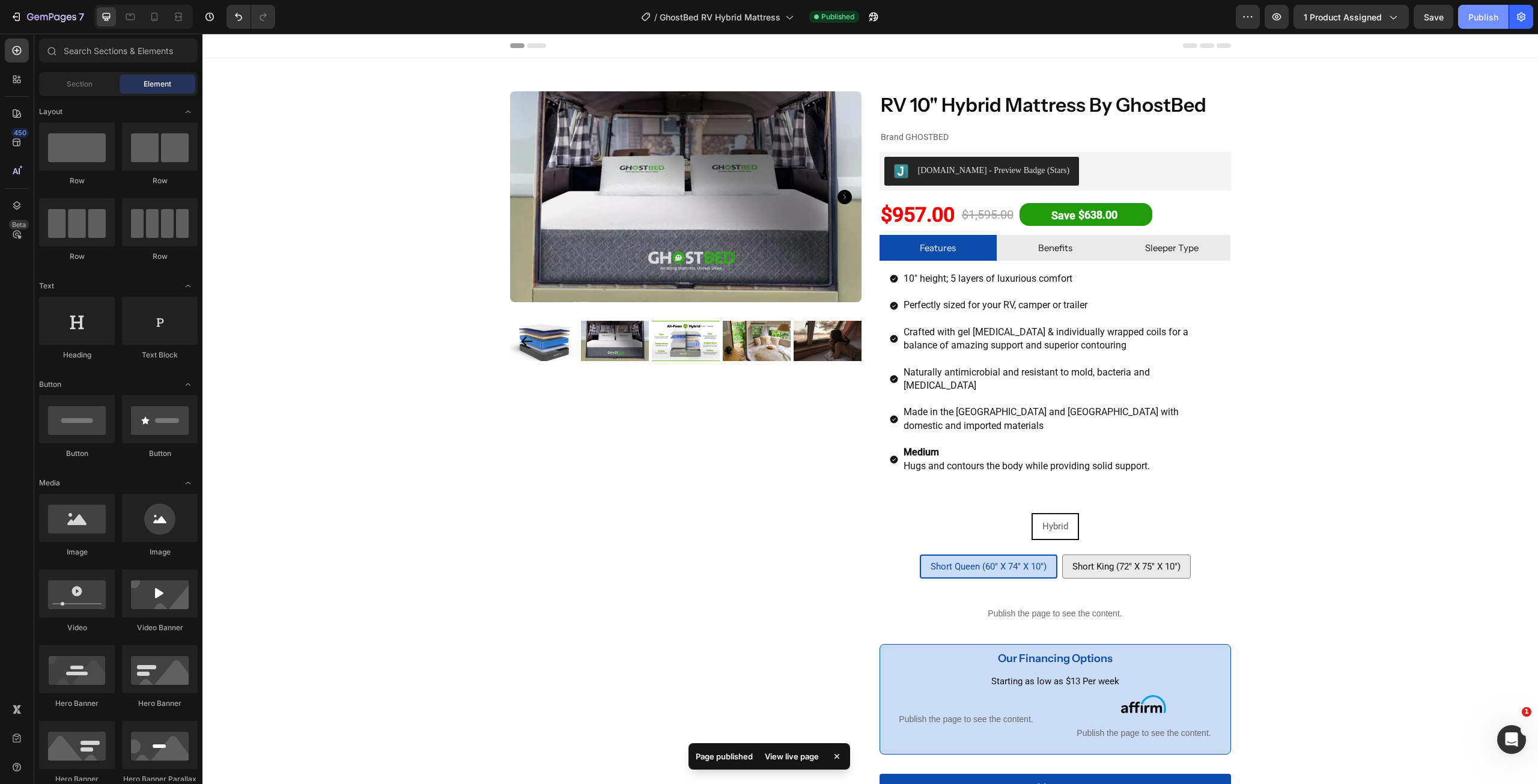
click at [1479, 24] on button "Publish" at bounding box center [1483, 17] width 50 height 24
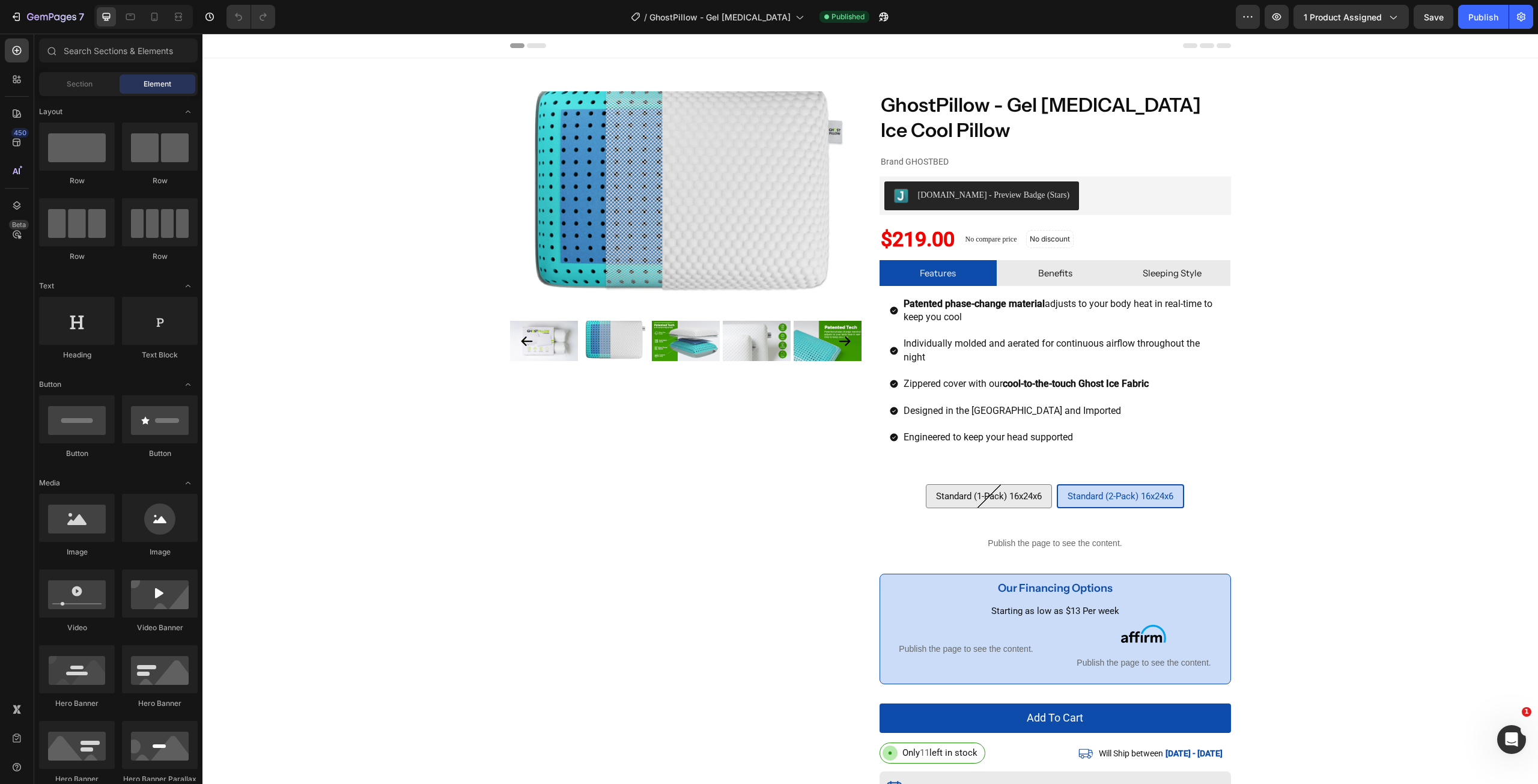
click at [1487, 4] on div "7 Version history / GhostPillow - Gel [MEDICAL_DATA] Published Preview 1 produc…" at bounding box center [769, 17] width 1538 height 34
click at [1483, 17] on div "Publish" at bounding box center [1483, 17] width 30 height 13
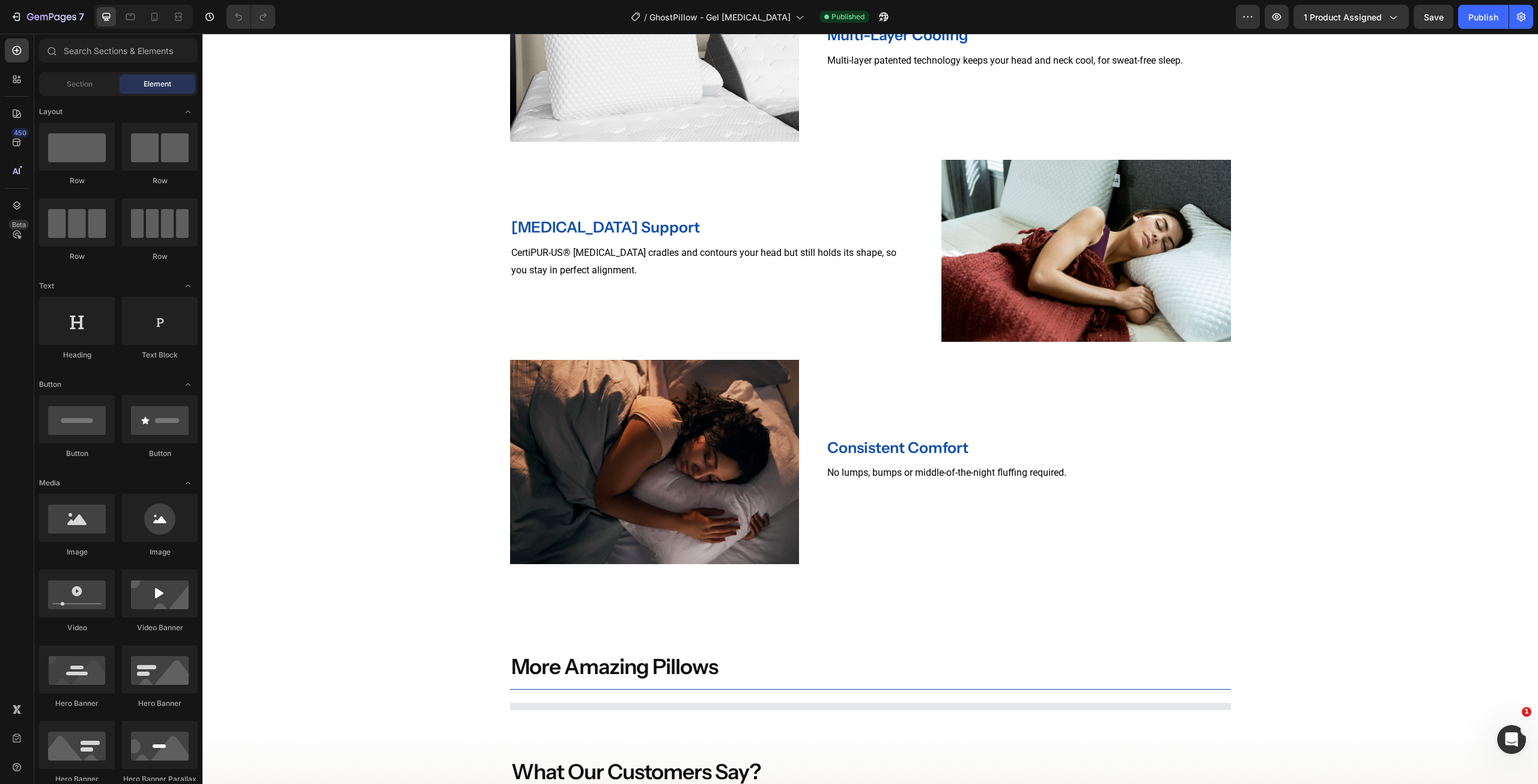
scroll to position [2062, 0]
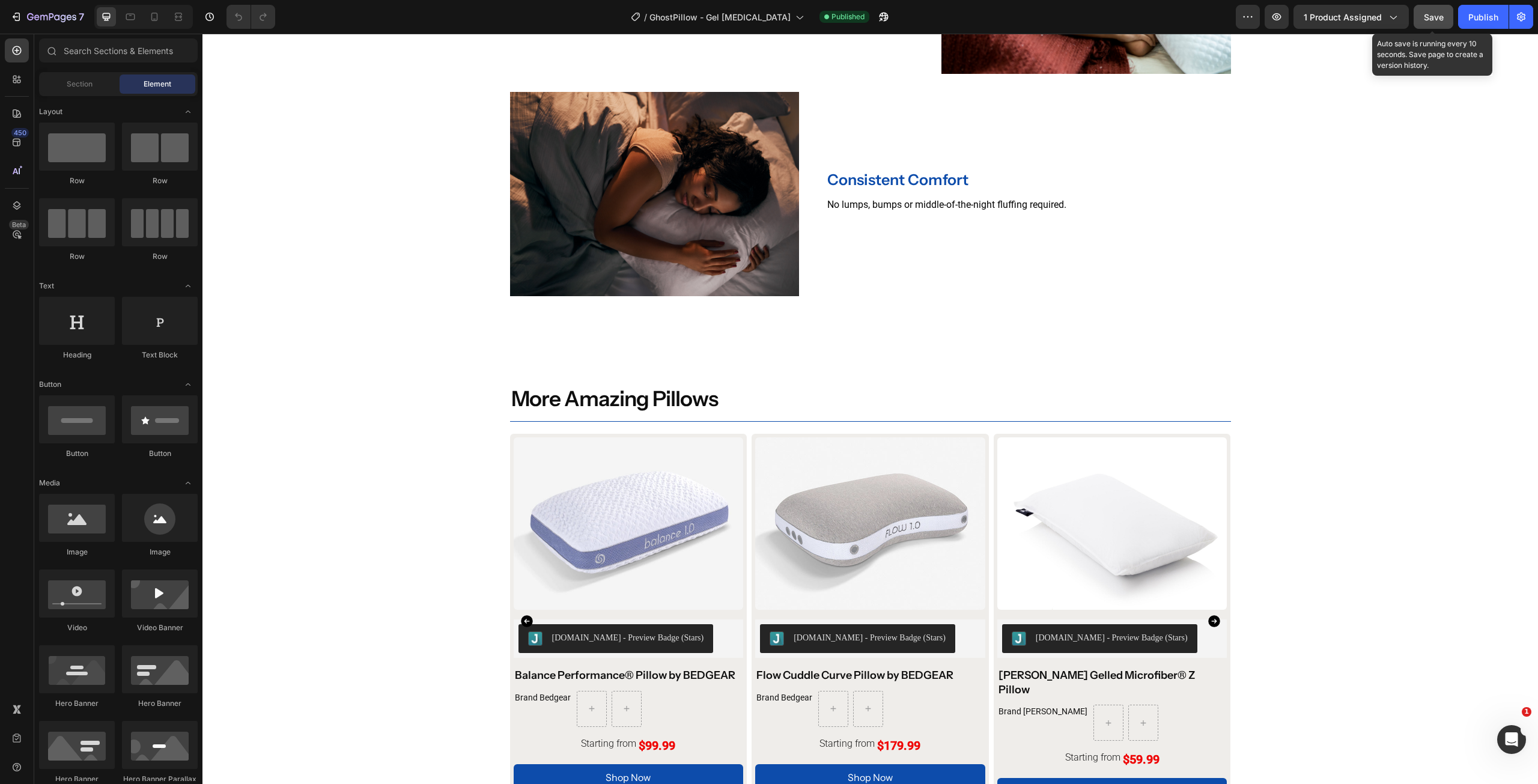
drag, startPoint x: 1438, startPoint y: 21, endPoint x: 1427, endPoint y: 27, distance: 12.5
click at [1438, 21] on span "Save" at bounding box center [1433, 17] width 20 height 10
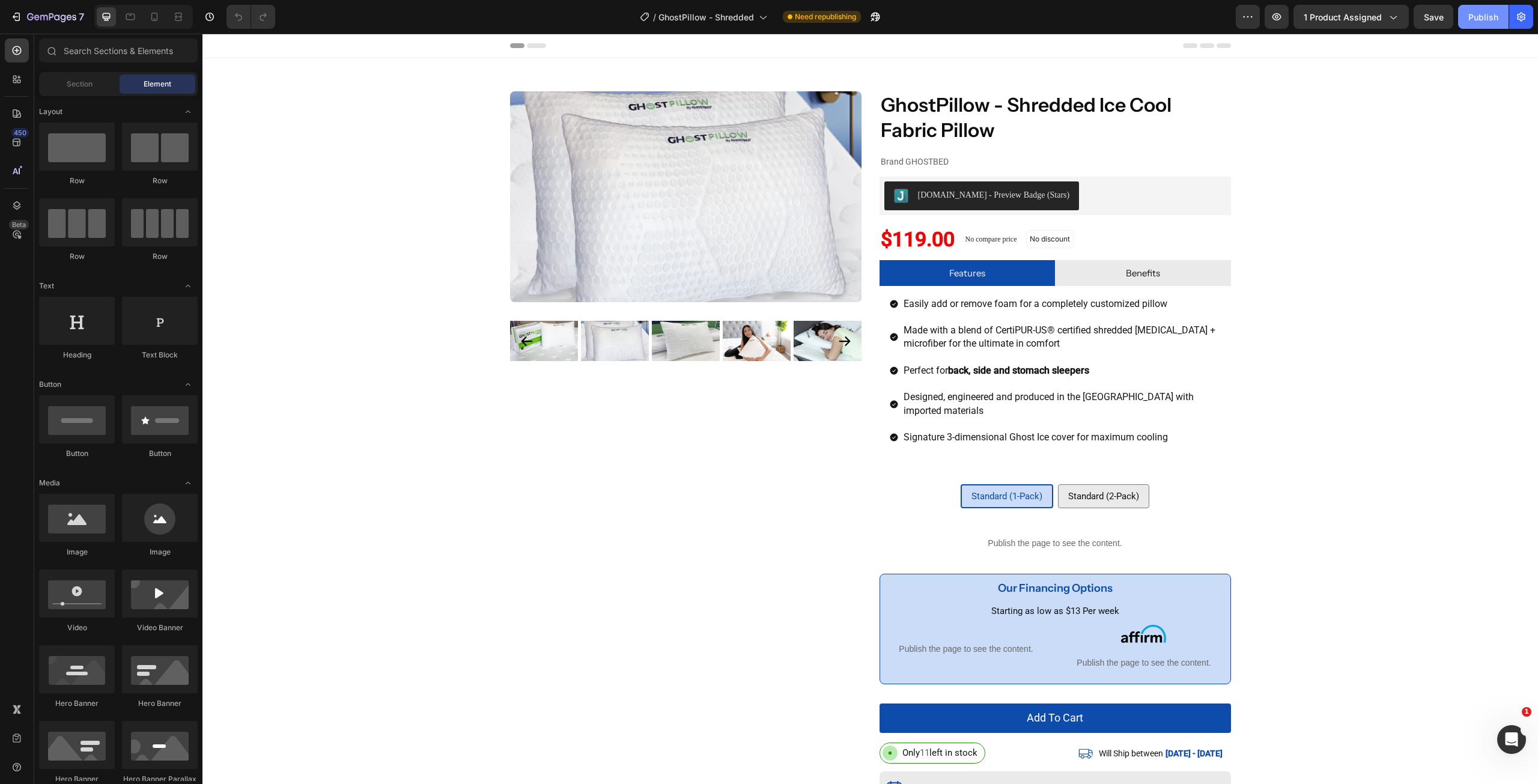
click at [1466, 11] on button "Publish" at bounding box center [1483, 17] width 50 height 24
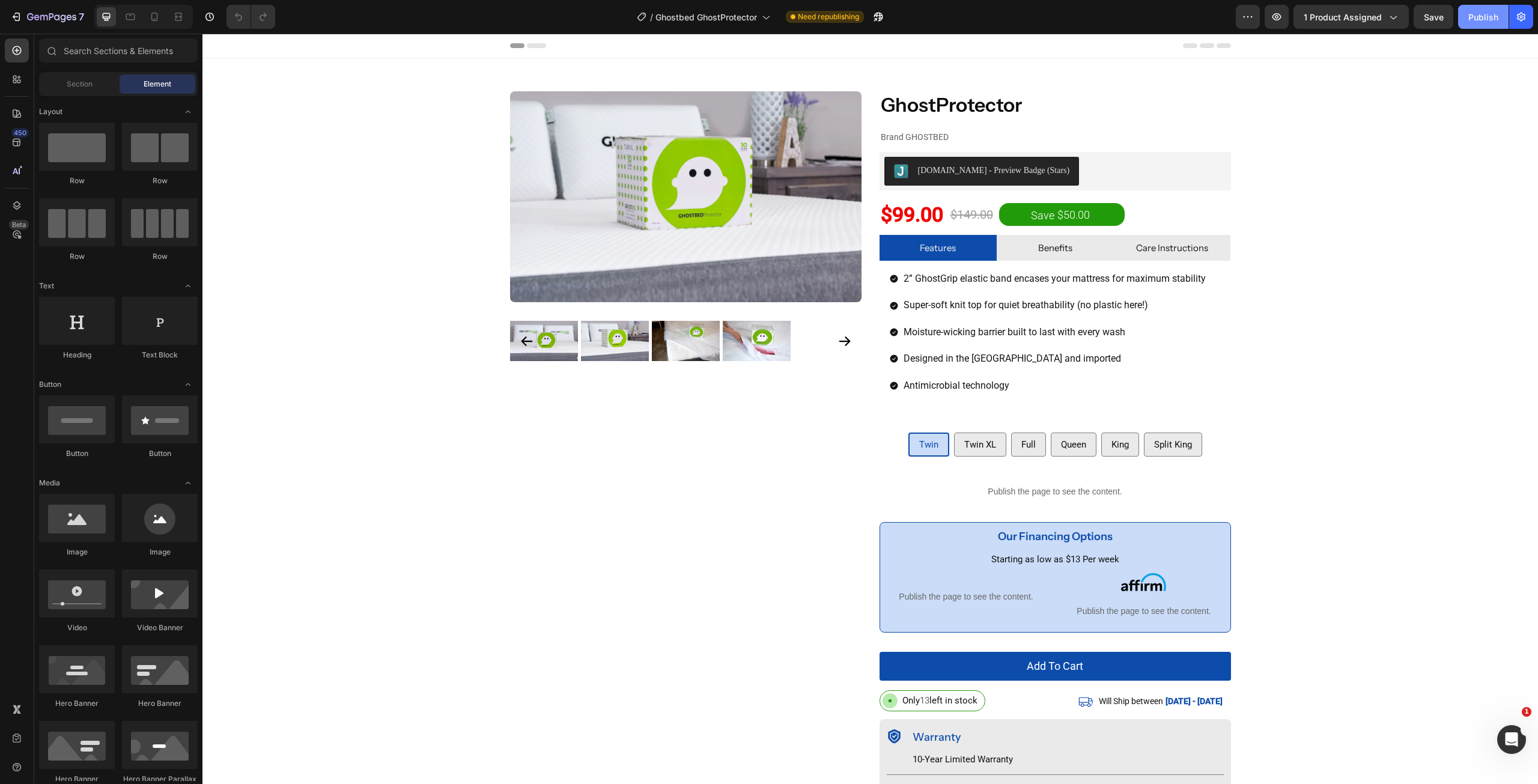
click at [1477, 18] on div "Publish" at bounding box center [1483, 17] width 30 height 13
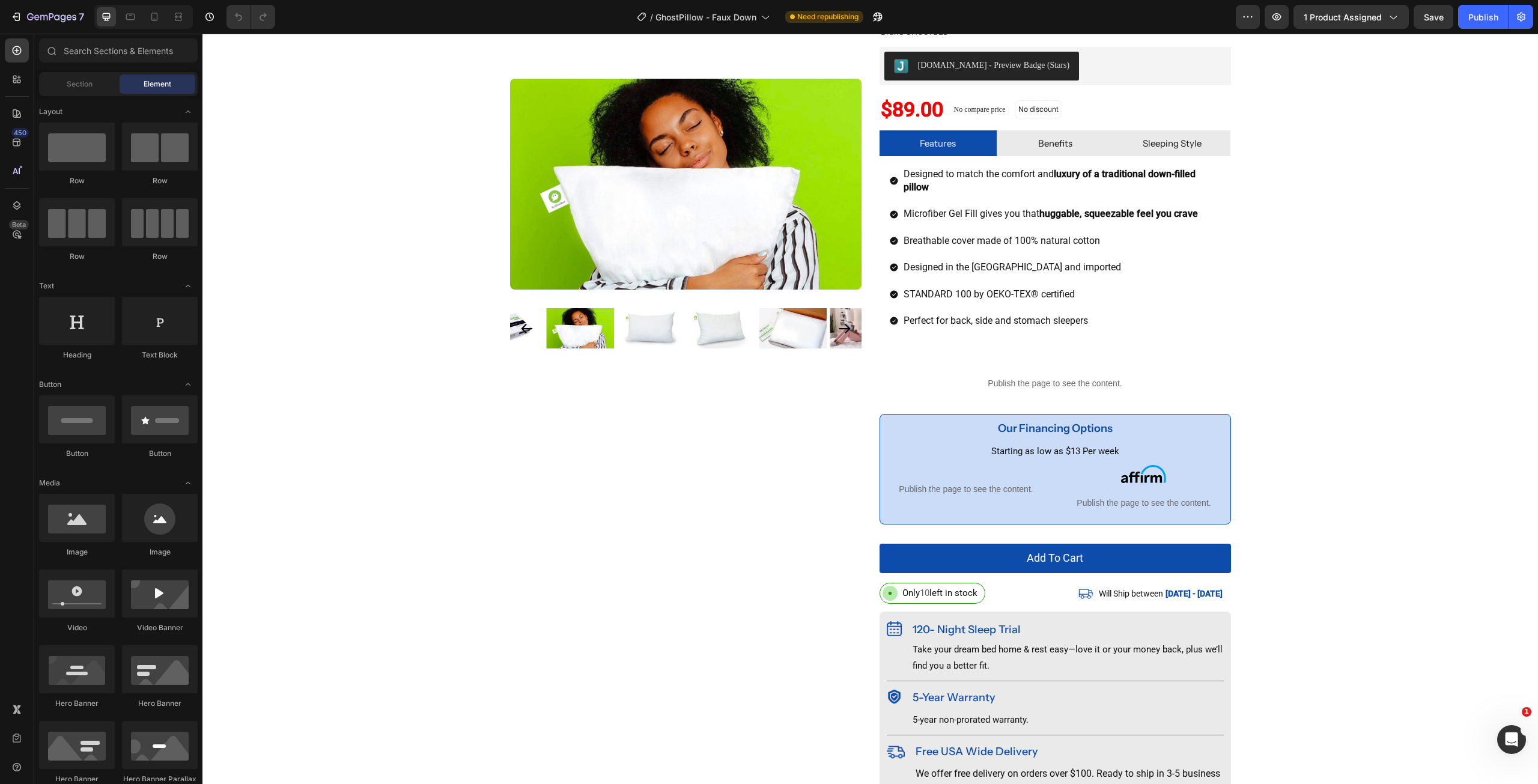
scroll to position [1, 0]
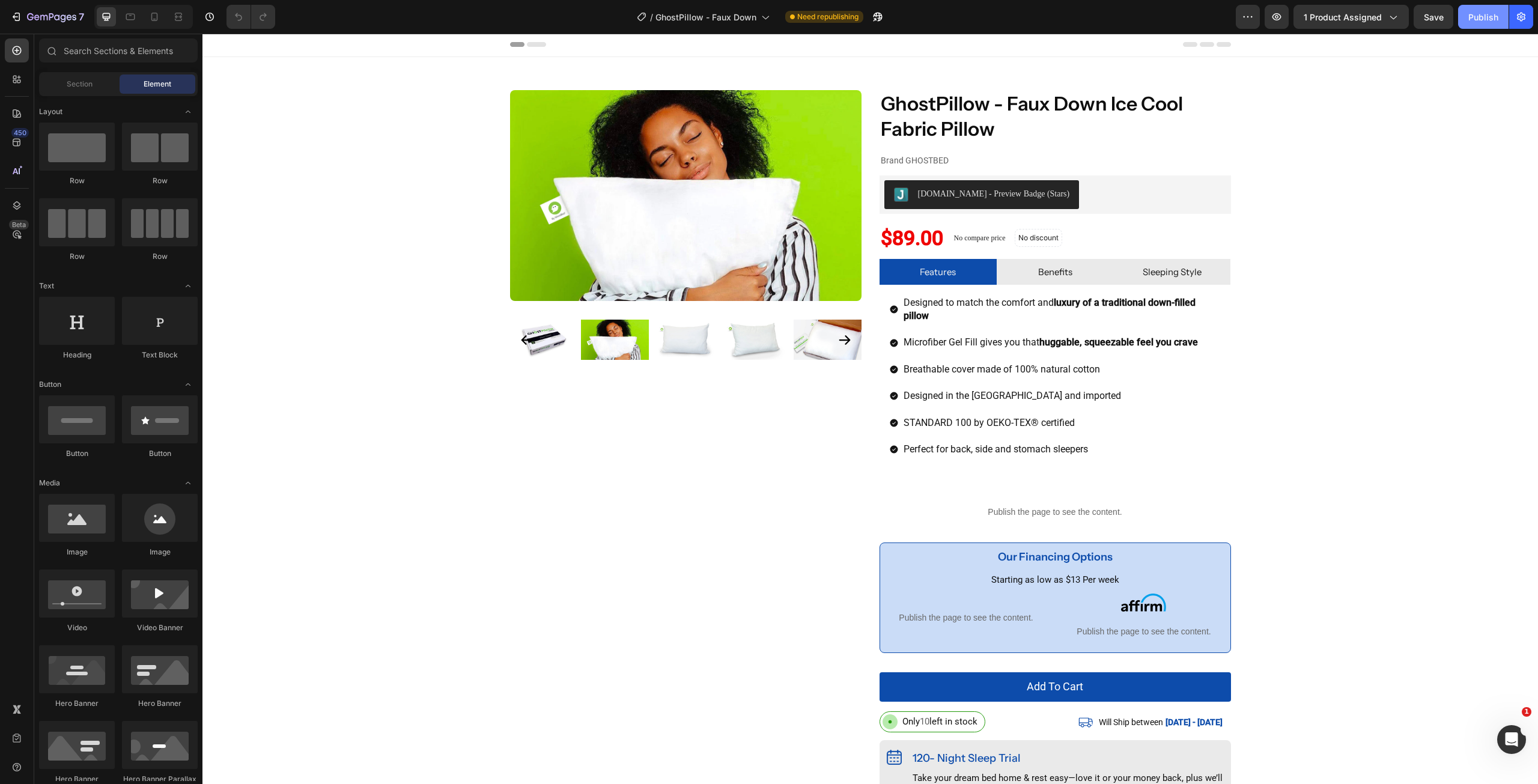
click at [1488, 15] on div "Publish" at bounding box center [1483, 17] width 30 height 13
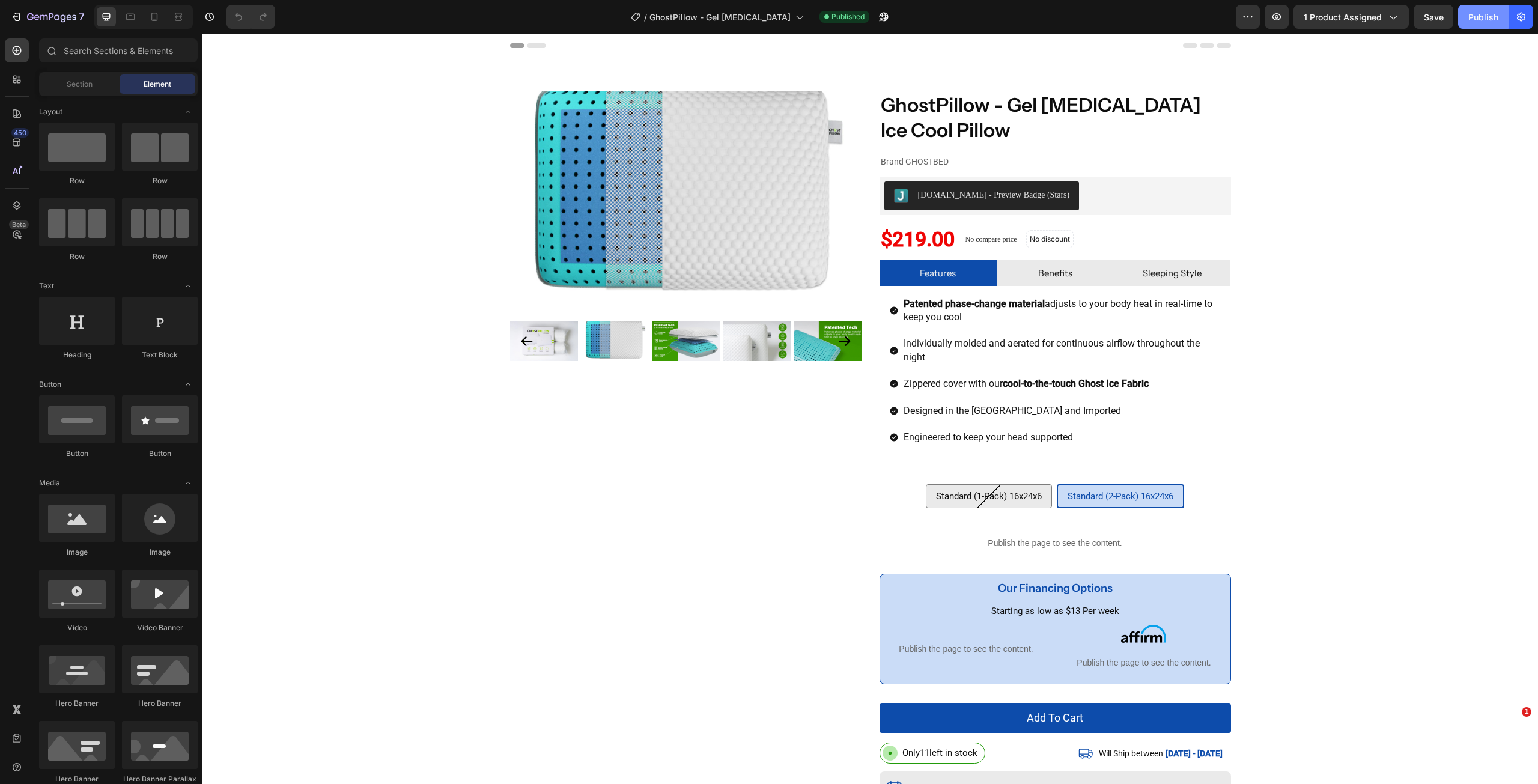
click at [1489, 18] on div "Publish" at bounding box center [1483, 17] width 30 height 13
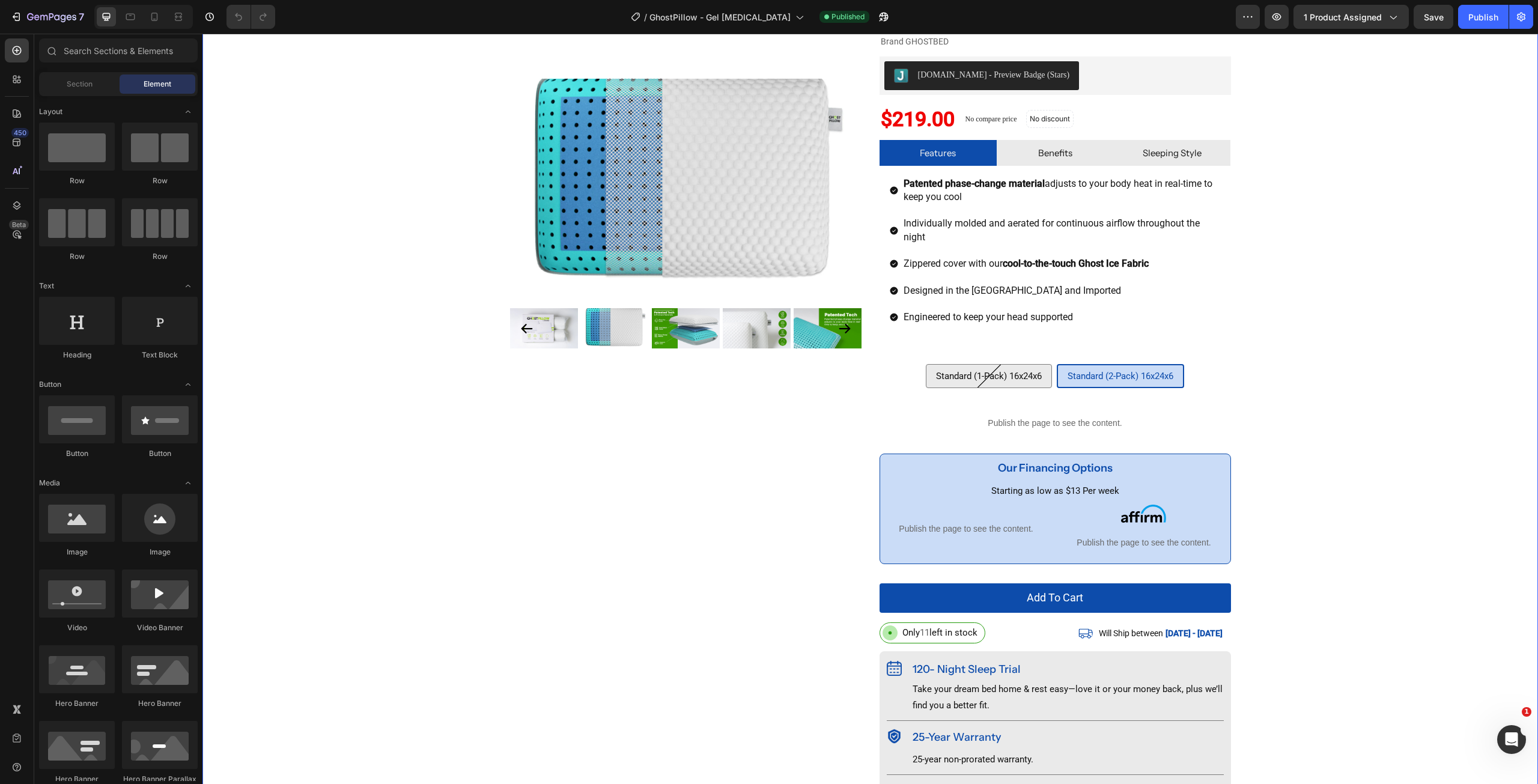
click at [1398, 310] on div "Product Images GhostPillow - Gel [MEDICAL_DATA] Ice Cool Pillow Product Title B…" at bounding box center [870, 442] width 1335 height 941
